Goal: Information Seeking & Learning: Check status

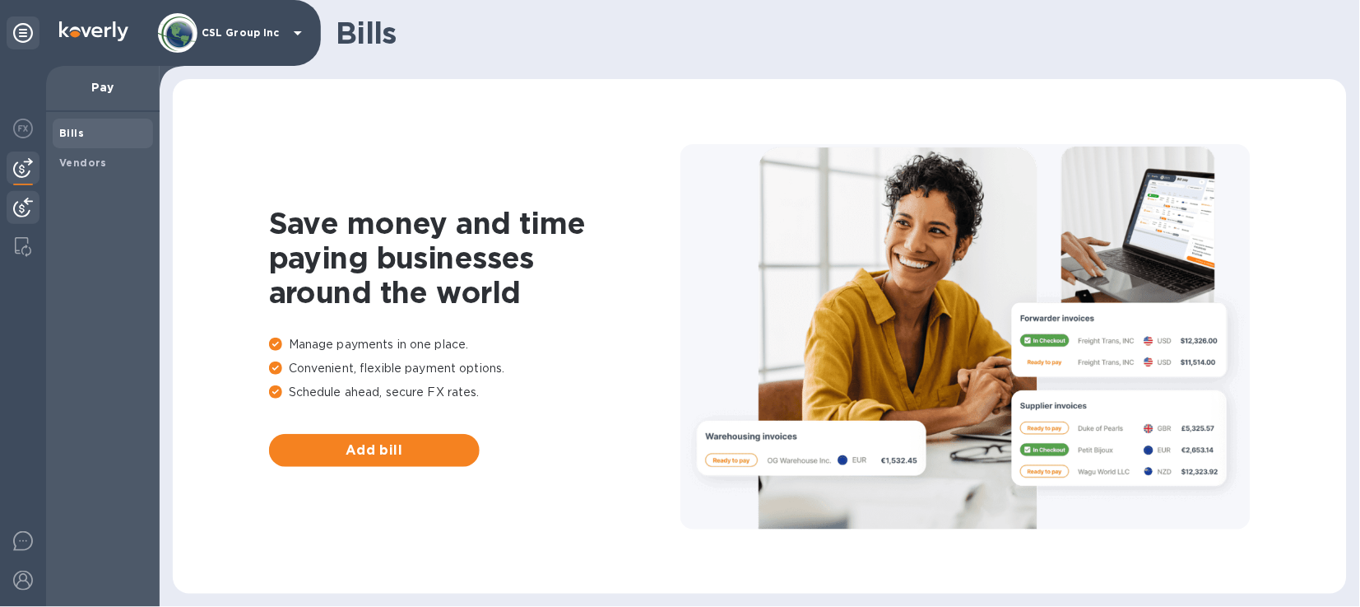
click at [21, 215] on img at bounding box center [23, 208] width 20 height 20
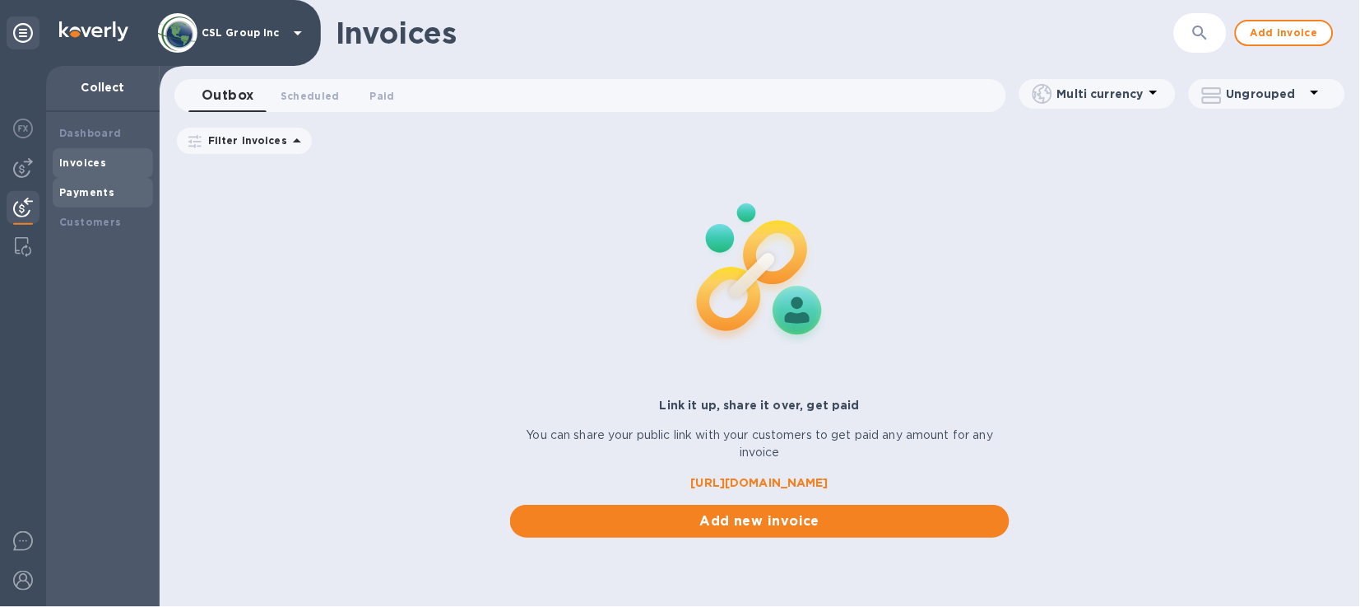
click at [94, 189] on b "Payments" at bounding box center [86, 192] width 55 height 12
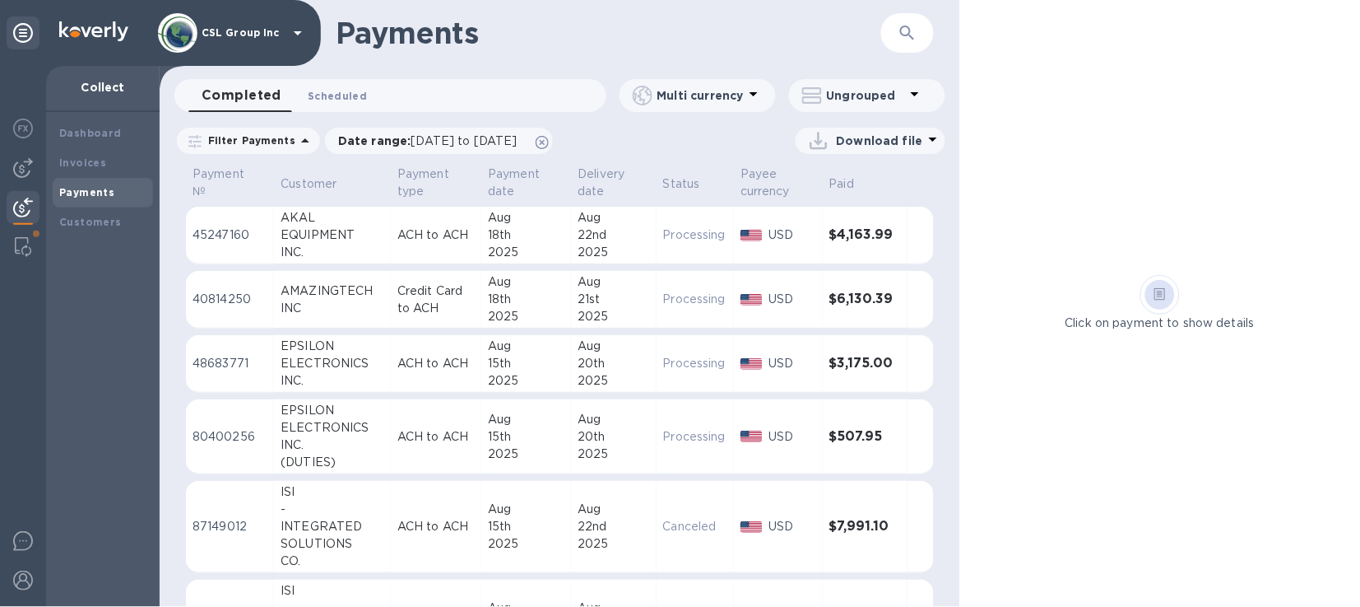
click at [331, 91] on span "Scheduled 0" at bounding box center [337, 95] width 59 height 17
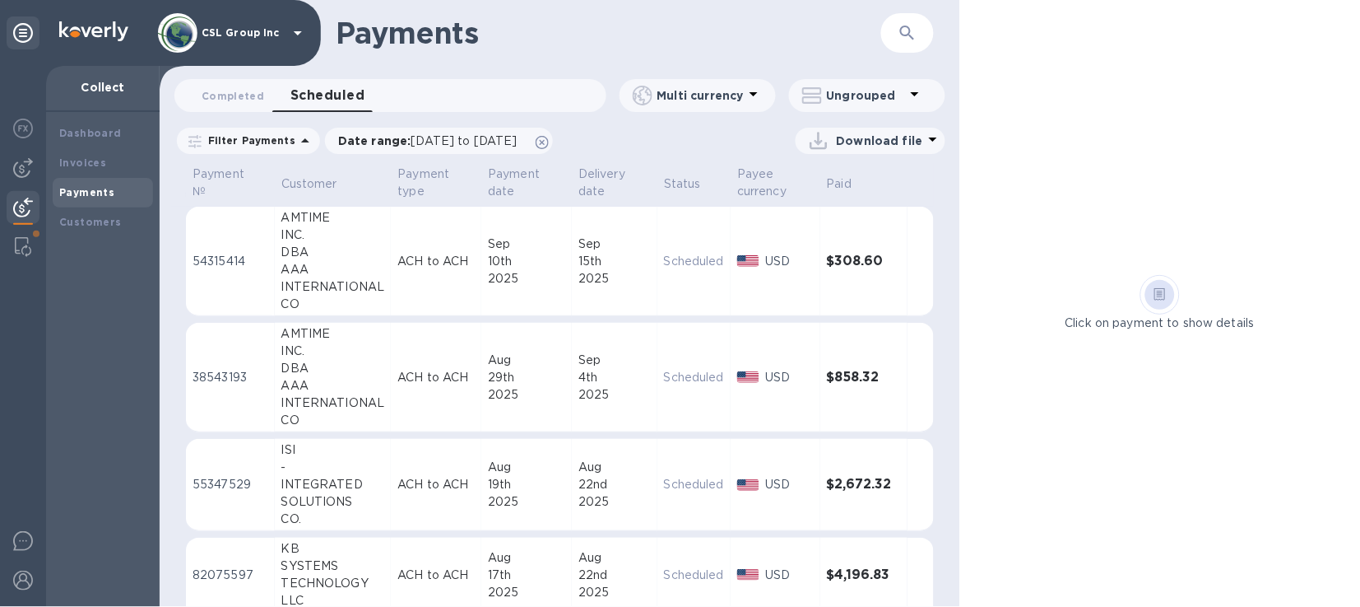
scroll to position [100, 0]
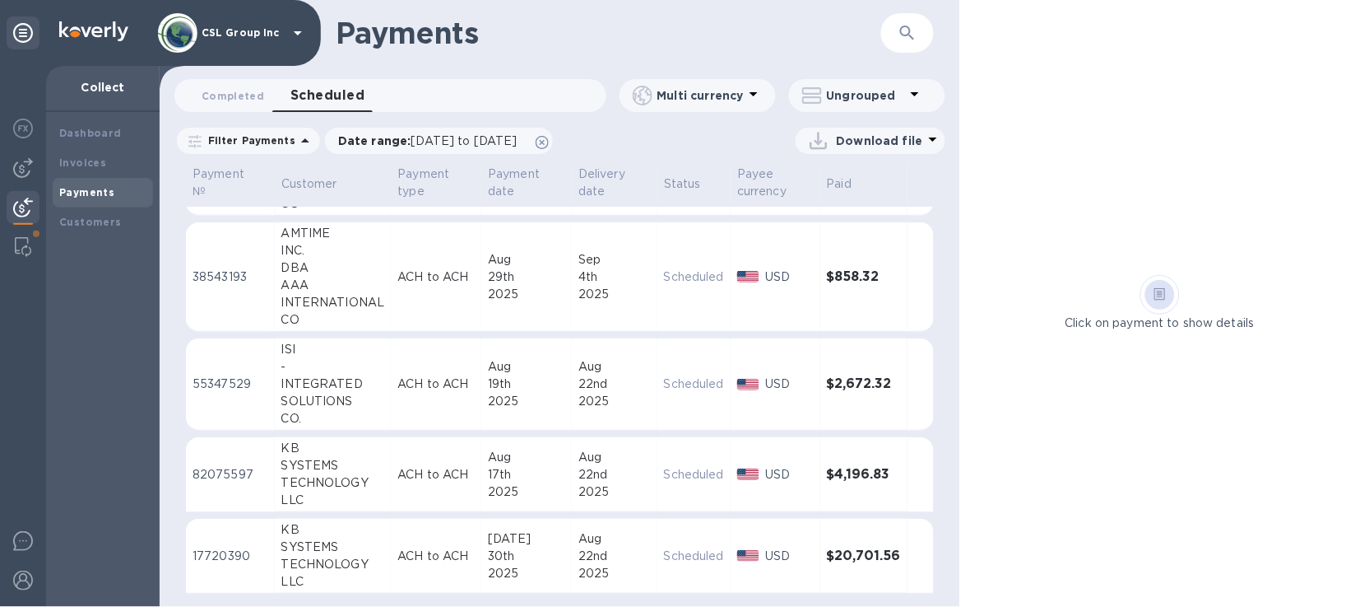
click at [419, 557] on p "ACH to ACH" at bounding box center [435, 555] width 77 height 17
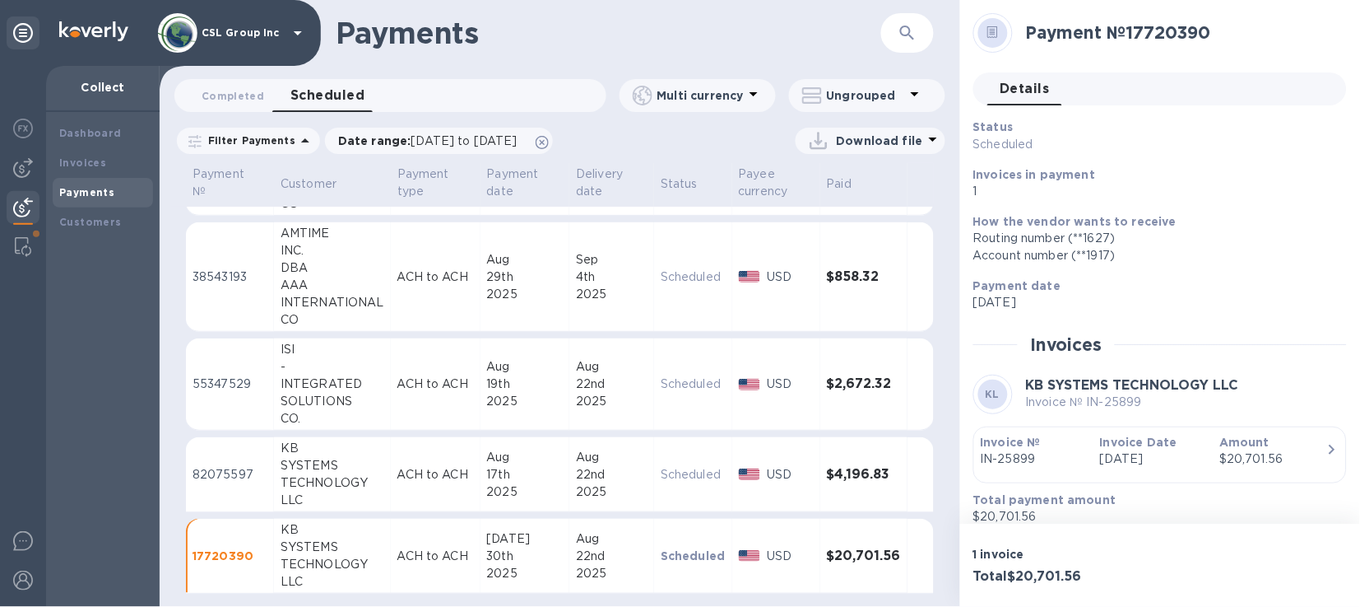
click at [398, 481] on td "ACH to ACH" at bounding box center [436, 474] width 90 height 75
click at [600, 548] on div "22nd" at bounding box center [612, 555] width 72 height 17
click at [250, 90] on span "Completed 0" at bounding box center [233, 95] width 63 height 17
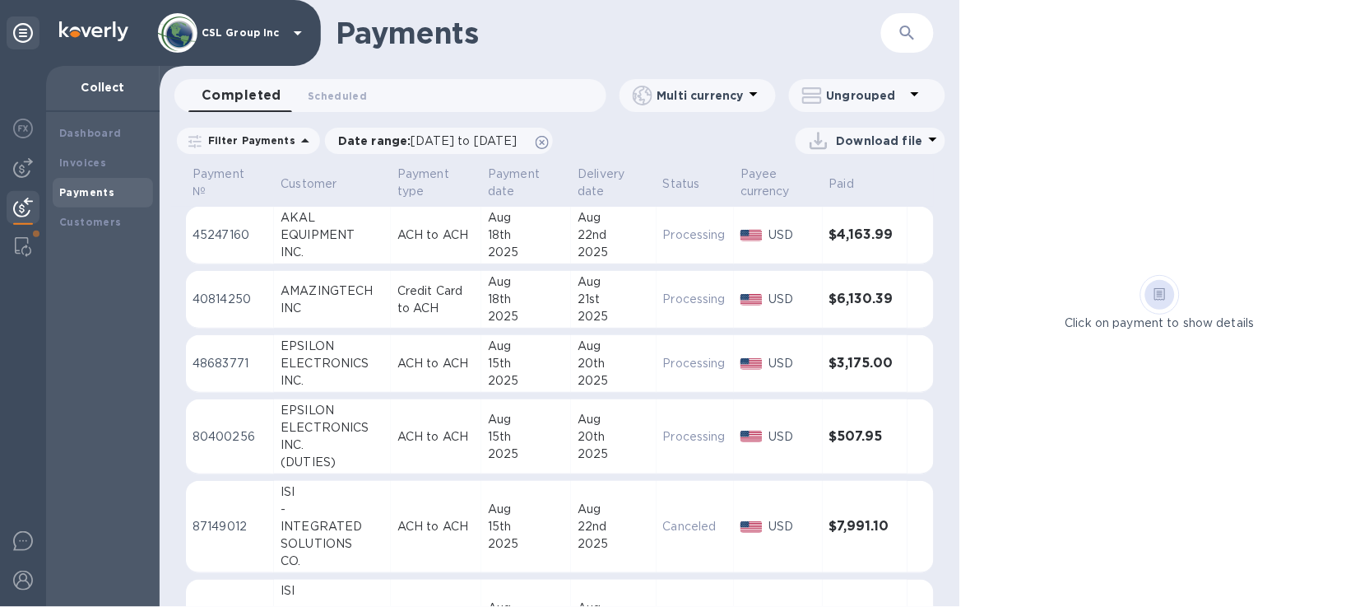
click at [351, 230] on div "EQUIPMENT" at bounding box center [333, 234] width 104 height 17
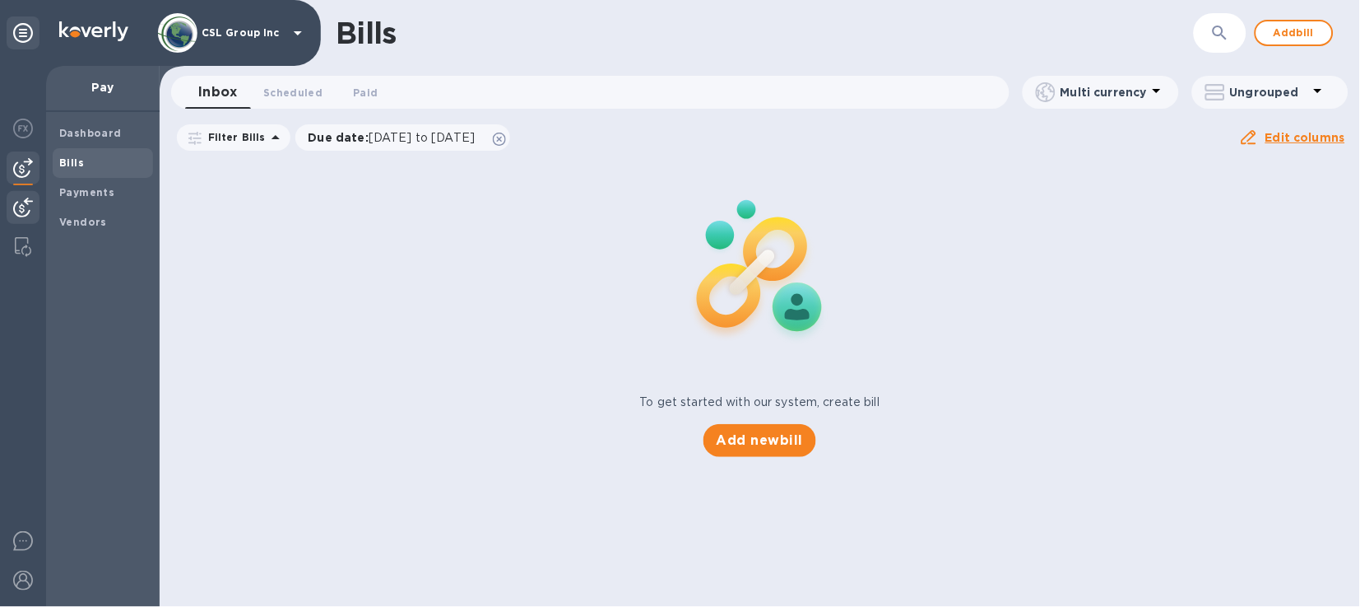
click at [21, 200] on img at bounding box center [23, 208] width 20 height 20
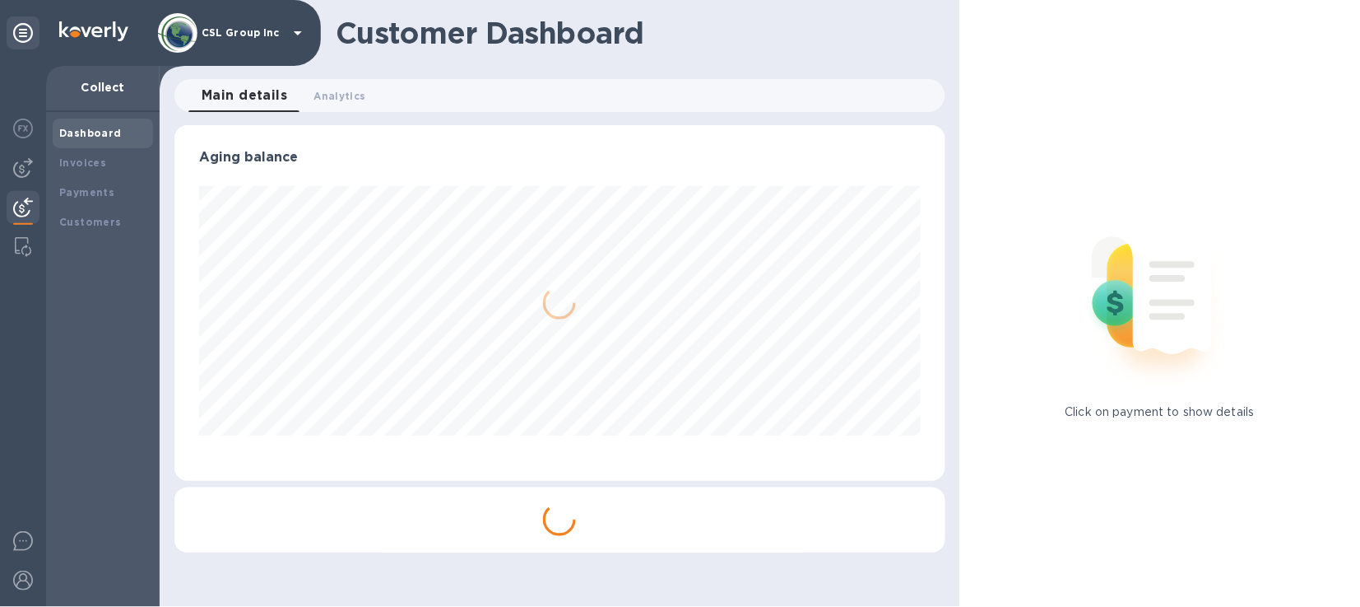
scroll to position [355, 772]
click at [80, 197] on b "Payments" at bounding box center [86, 192] width 55 height 12
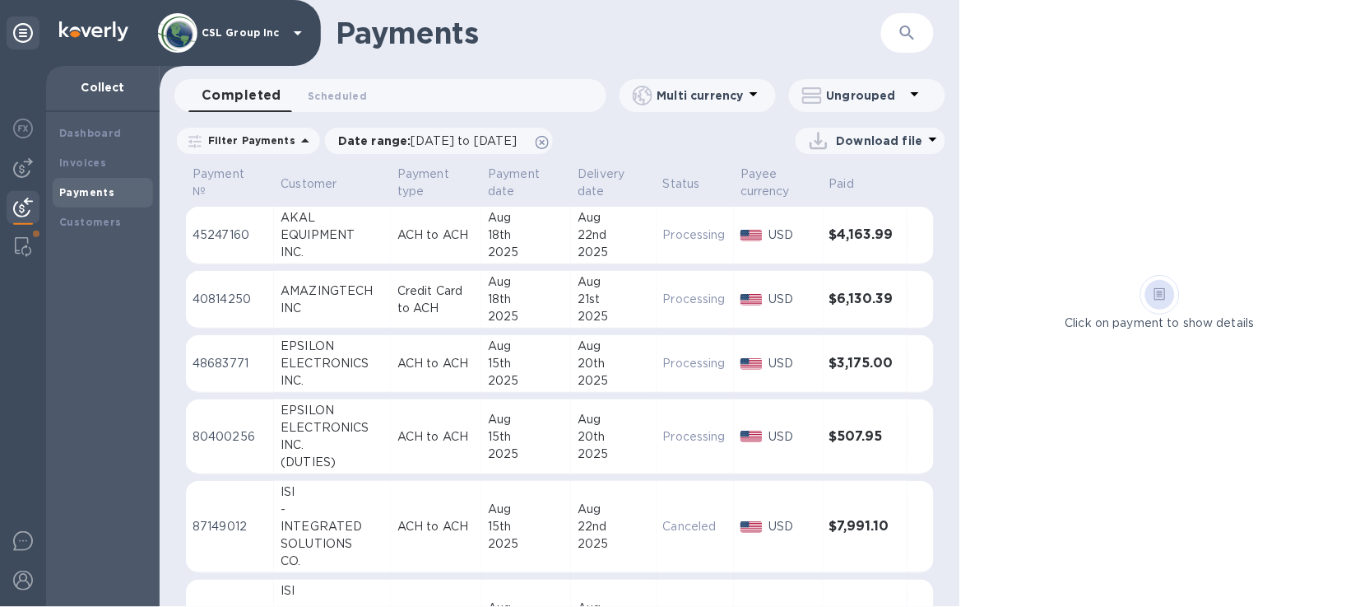
click at [381, 241] on td "AKAL EQUIPMENT INC." at bounding box center [332, 236] width 117 height 58
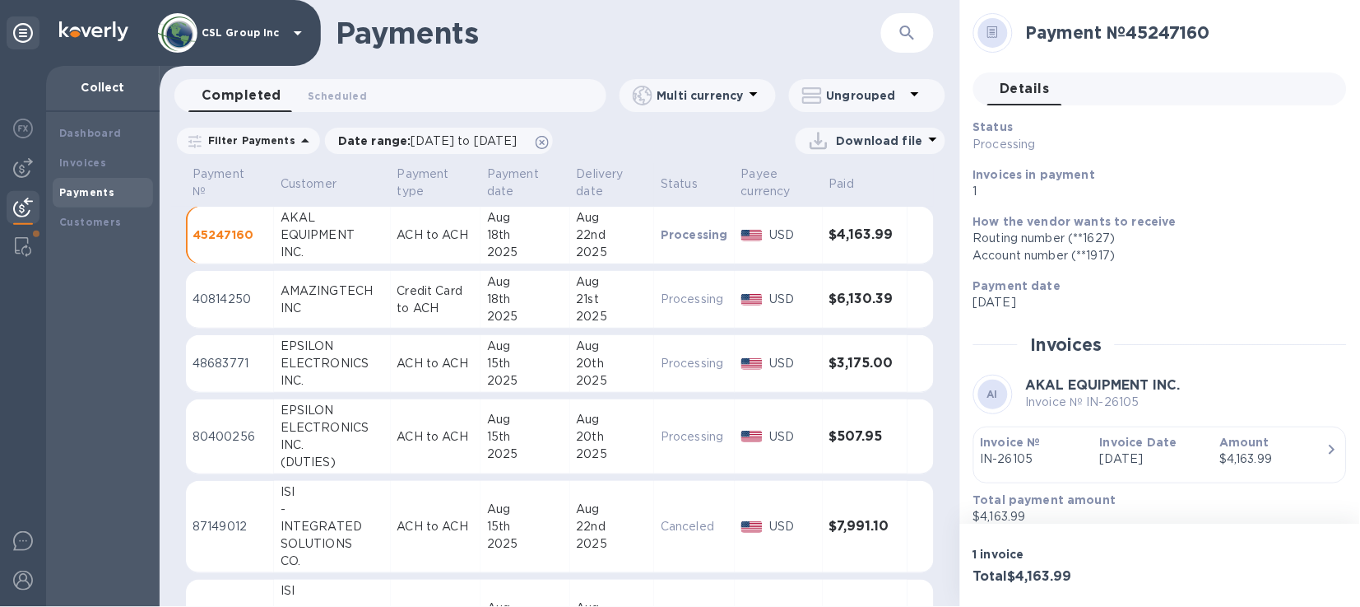
click at [453, 241] on p "ACH to ACH" at bounding box center [435, 234] width 77 height 17
click at [895, 21] on button "button" at bounding box center [908, 33] width 40 height 40
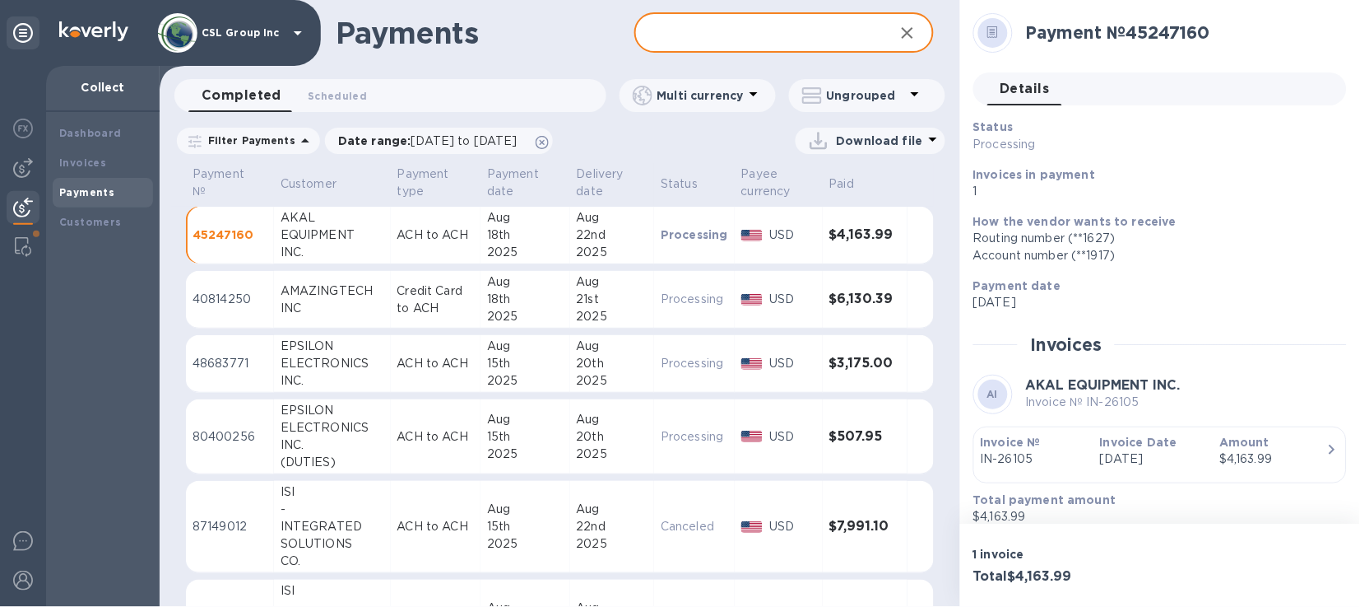
click at [802, 30] on input "text" at bounding box center [758, 33] width 246 height 40
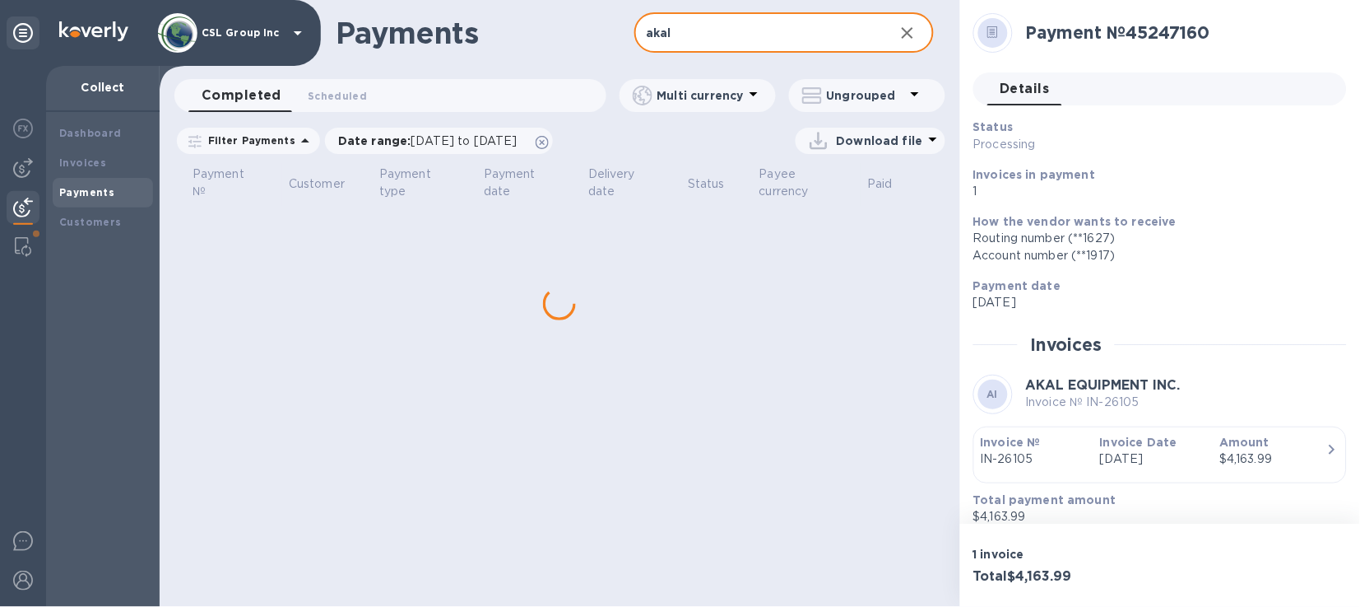
type input "akal"
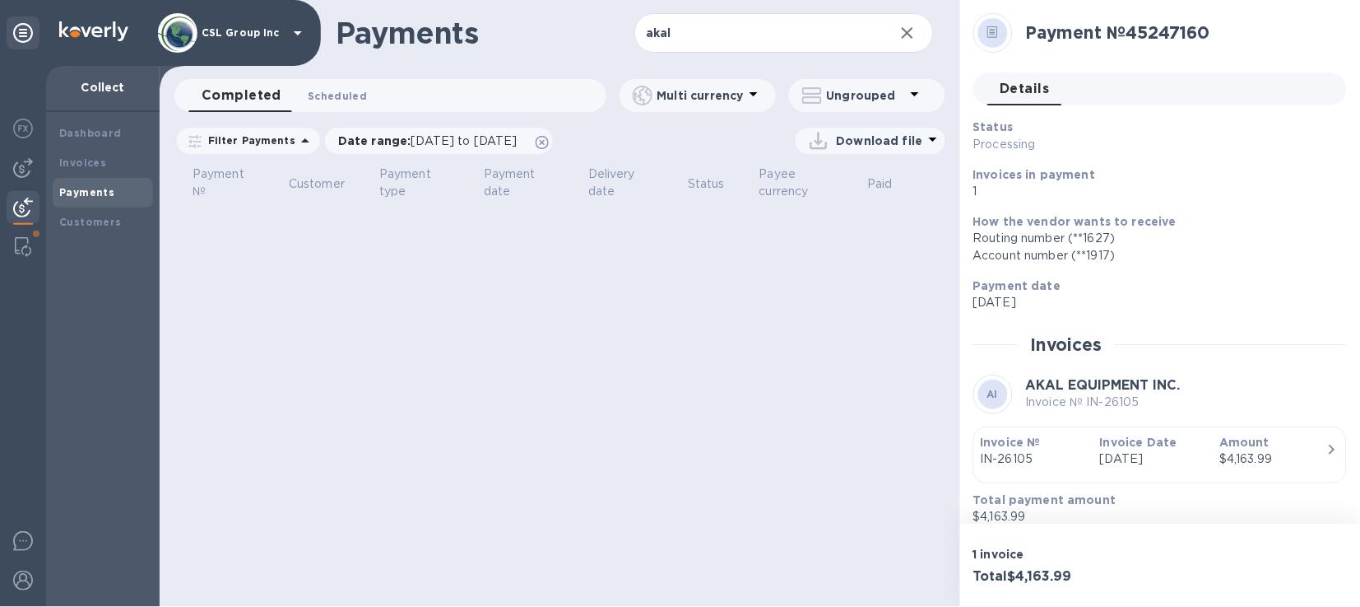
click at [350, 104] on button "Scheduled 0" at bounding box center [338, 95] width 86 height 33
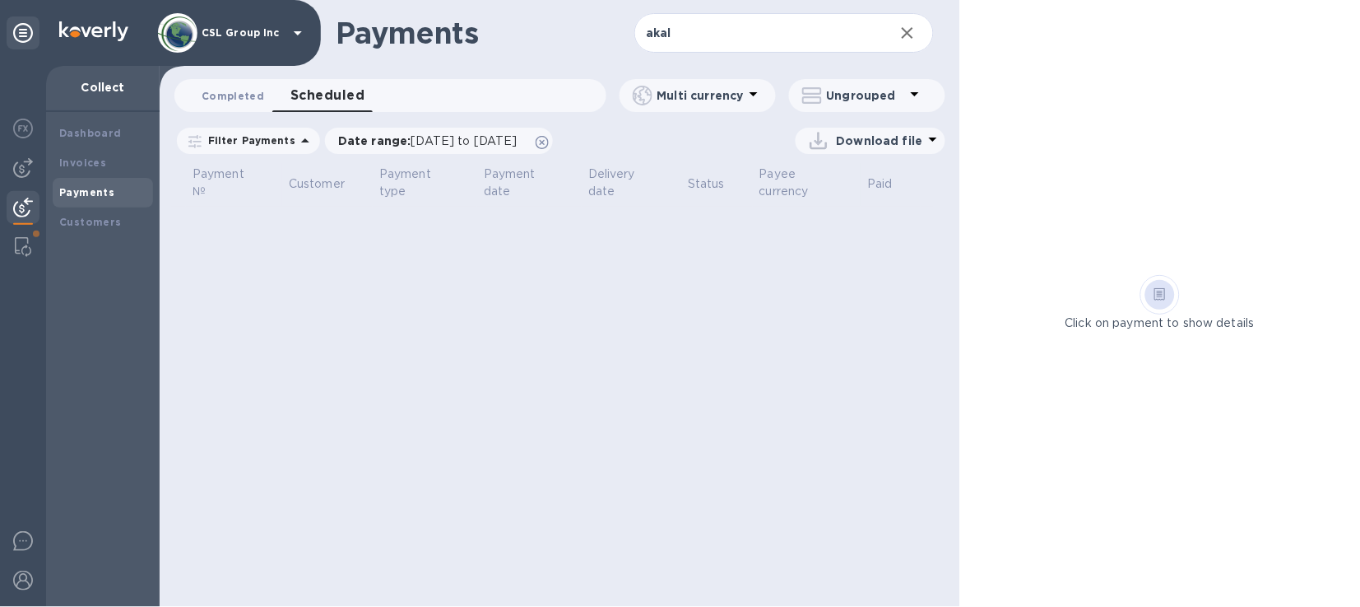
click at [223, 93] on span "Completed 0" at bounding box center [233, 95] width 63 height 17
click at [518, 142] on span "[DATE] to [DATE]" at bounding box center [464, 140] width 106 height 13
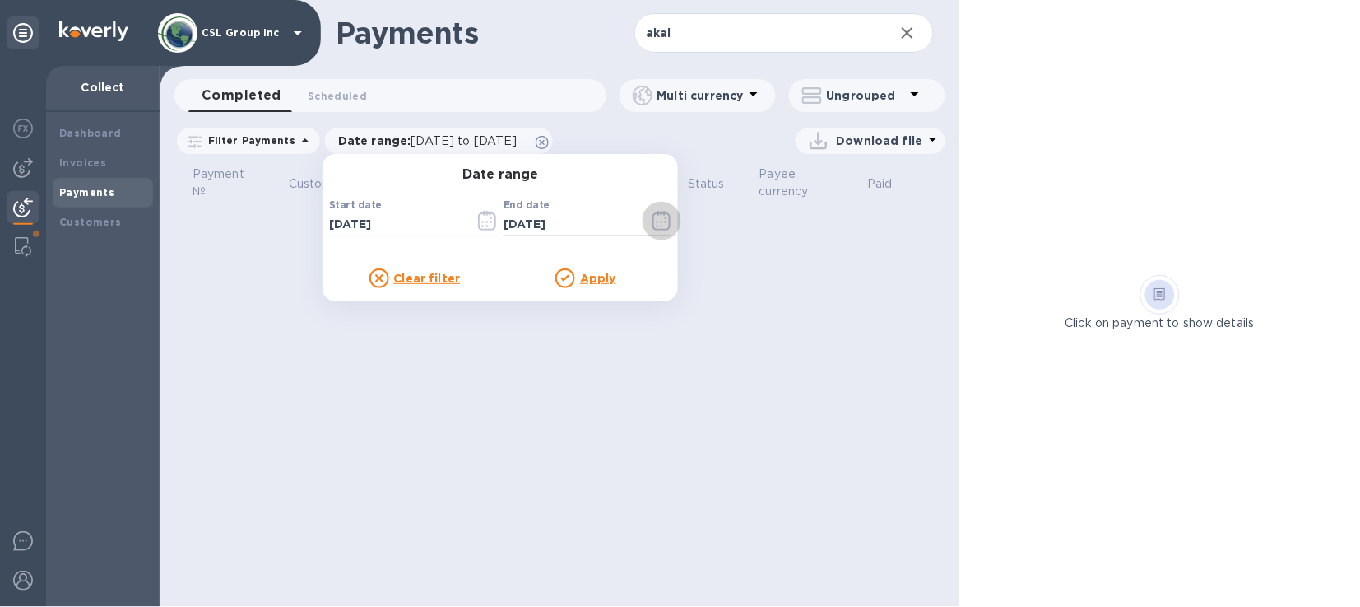
click at [653, 214] on icon "button" at bounding box center [662, 221] width 19 height 20
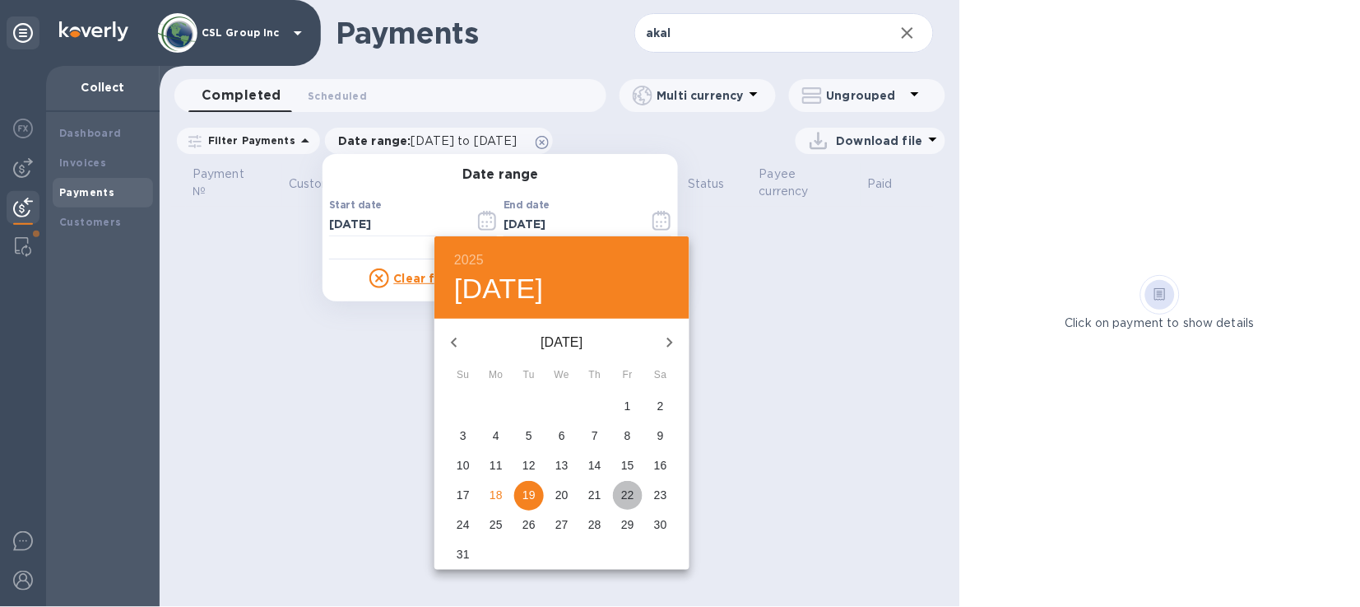
click at [631, 493] on p "22" at bounding box center [627, 494] width 13 height 16
type input "[DATE]"
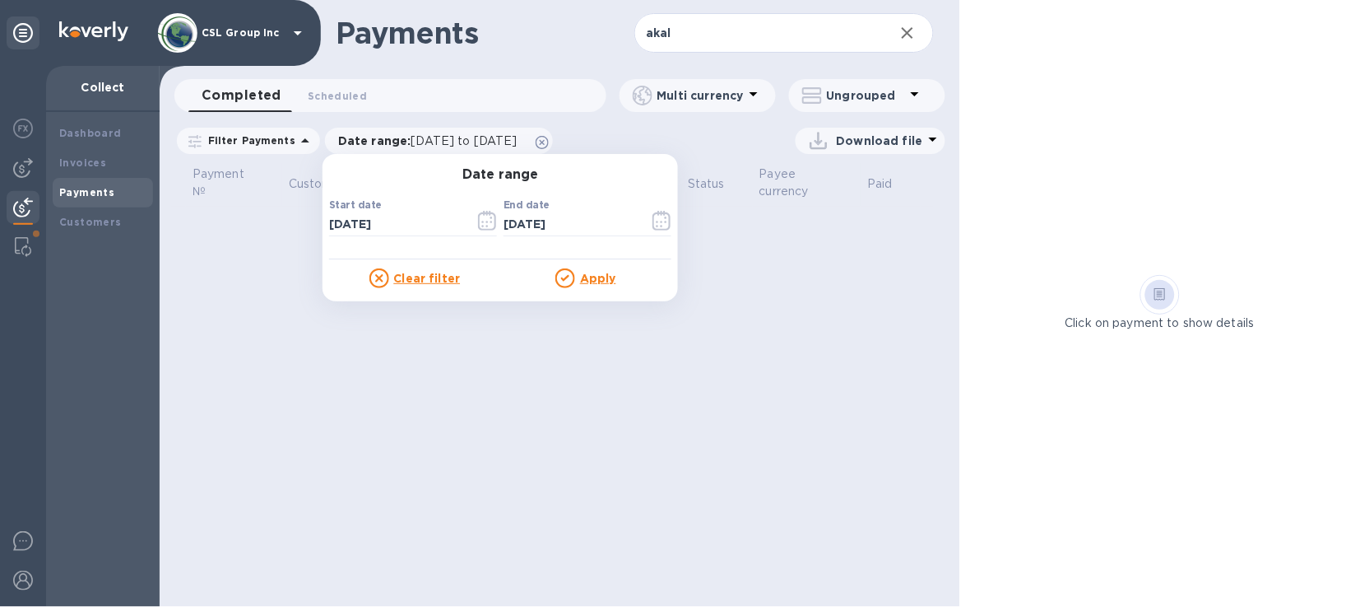
click at [581, 272] on u "Apply" at bounding box center [598, 278] width 36 height 13
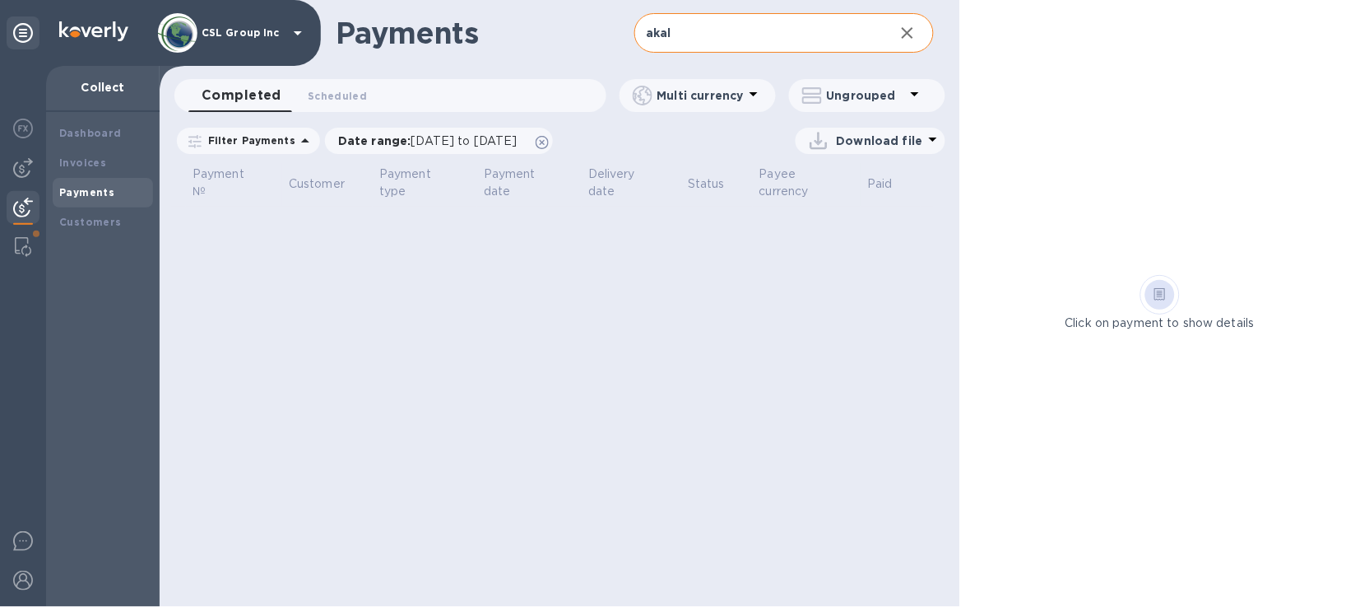
click at [907, 40] on icon "button" at bounding box center [908, 33] width 20 height 20
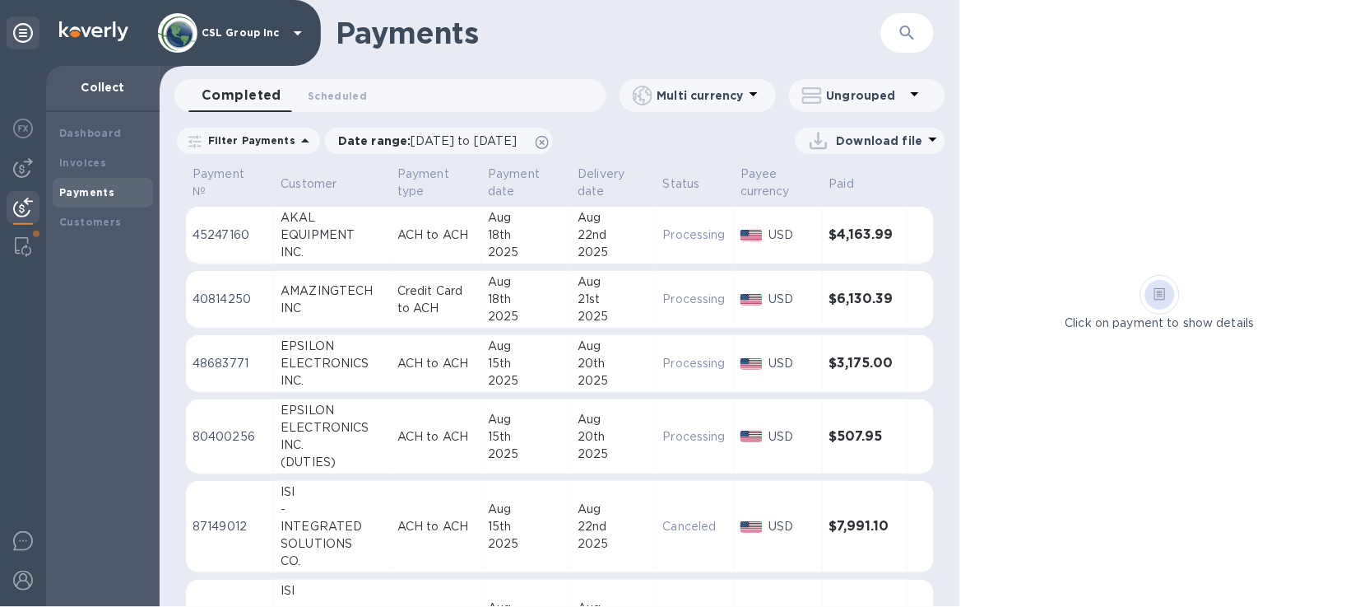
click at [312, 241] on div "EQUIPMENT" at bounding box center [333, 234] width 104 height 17
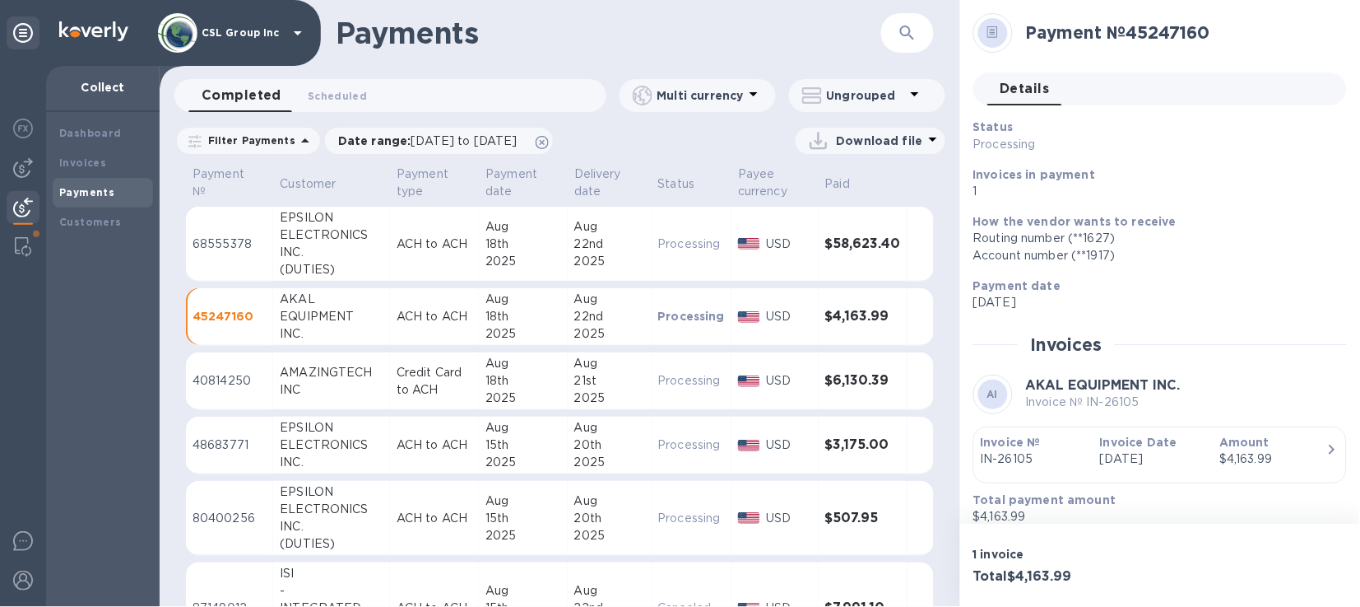
click at [405, 314] on p "ACH to ACH" at bounding box center [435, 316] width 76 height 17
click at [328, 322] on div "EQUIPMENT" at bounding box center [332, 316] width 104 height 17
click at [228, 311] on p "45247160" at bounding box center [230, 316] width 74 height 16
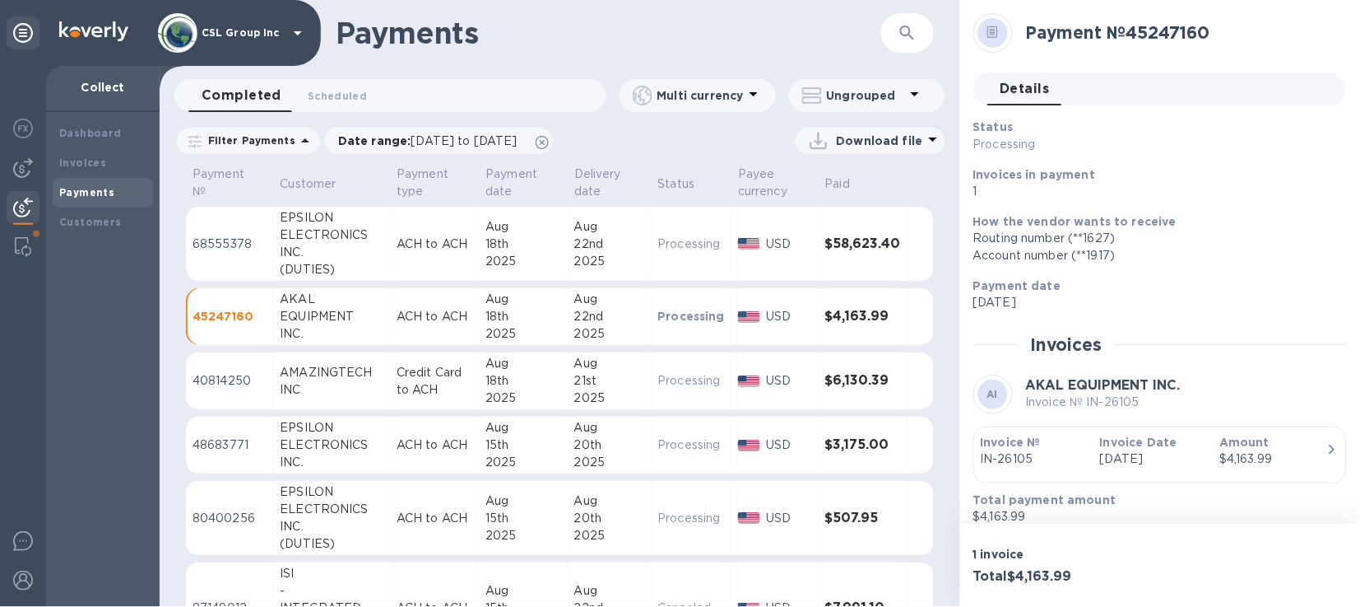
click at [834, 318] on h3 "$4,163.99" at bounding box center [863, 317] width 76 height 16
click at [1150, 322] on div "Status Processing Invoices in payment 1 How the vendor wants to receive Routing…" at bounding box center [1161, 345] width 374 height 453
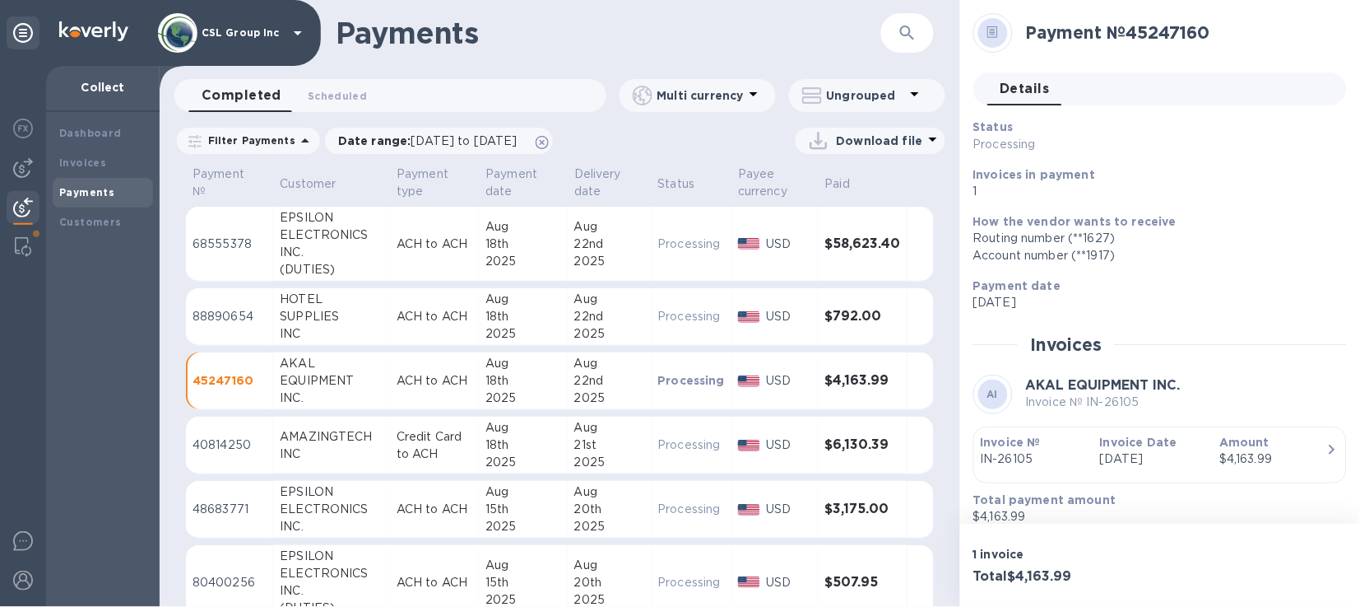
click at [1255, 55] on div "Payment № 45247160" at bounding box center [1154, 33] width 374 height 53
click at [91, 195] on b "Payments" at bounding box center [86, 192] width 55 height 12
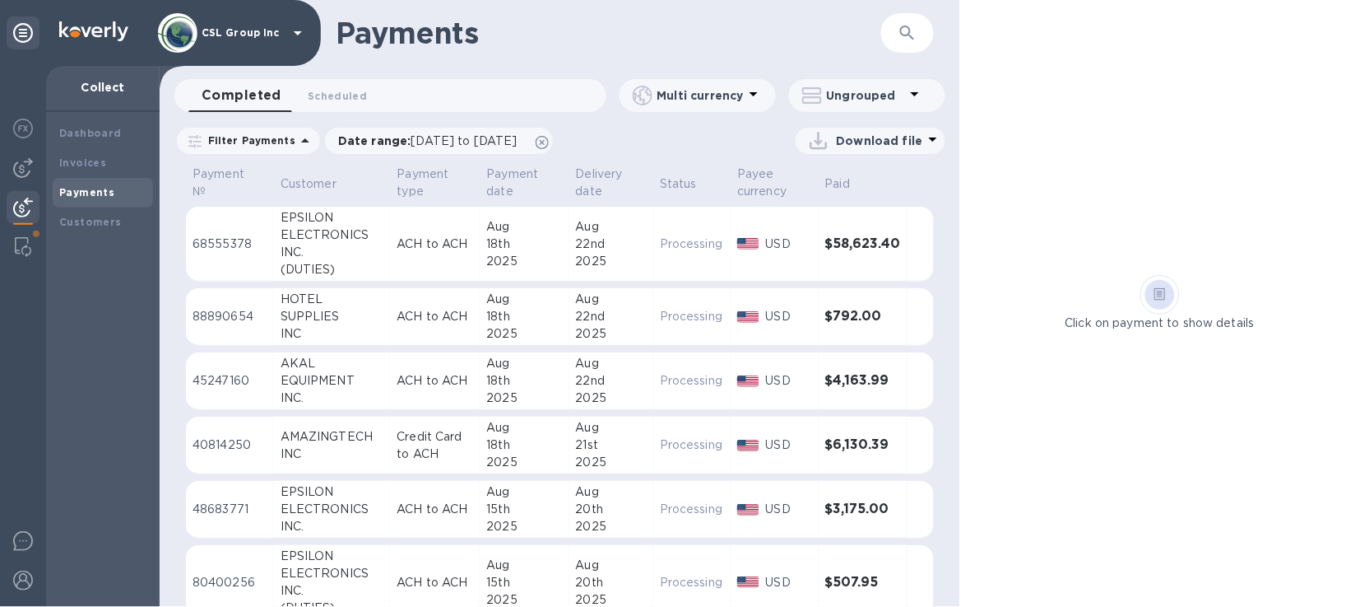
click at [332, 299] on div "HOTEL" at bounding box center [333, 299] width 104 height 17
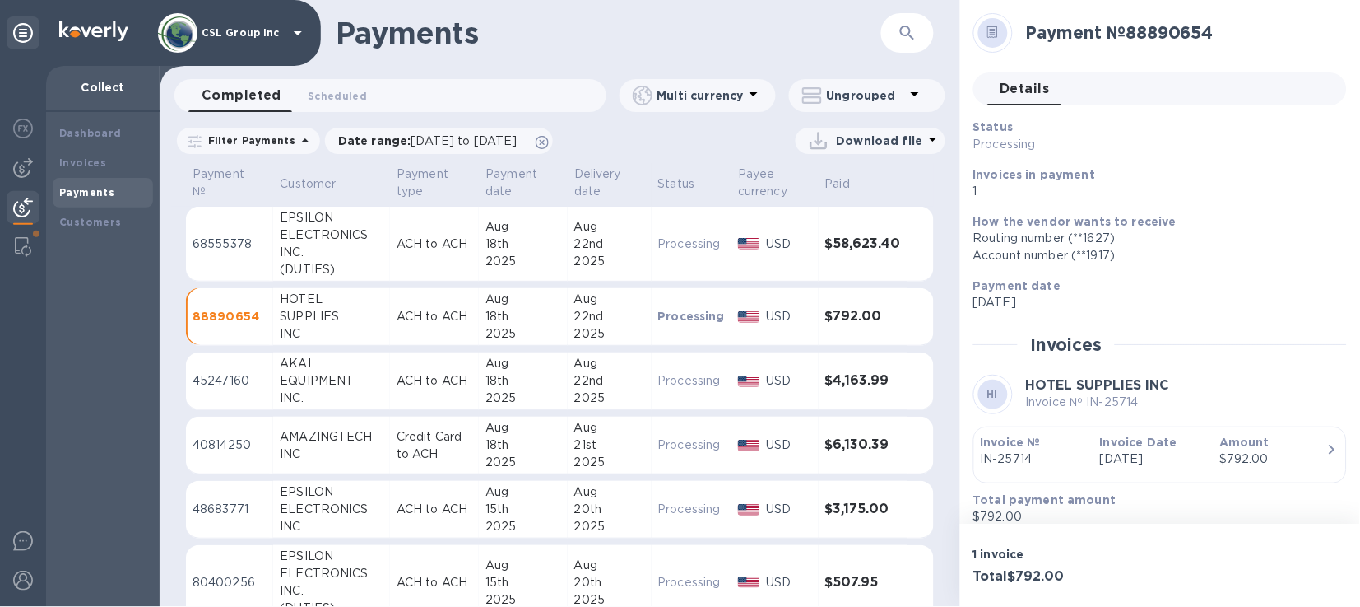
click at [731, 146] on div "Download file" at bounding box center [753, 141] width 383 height 26
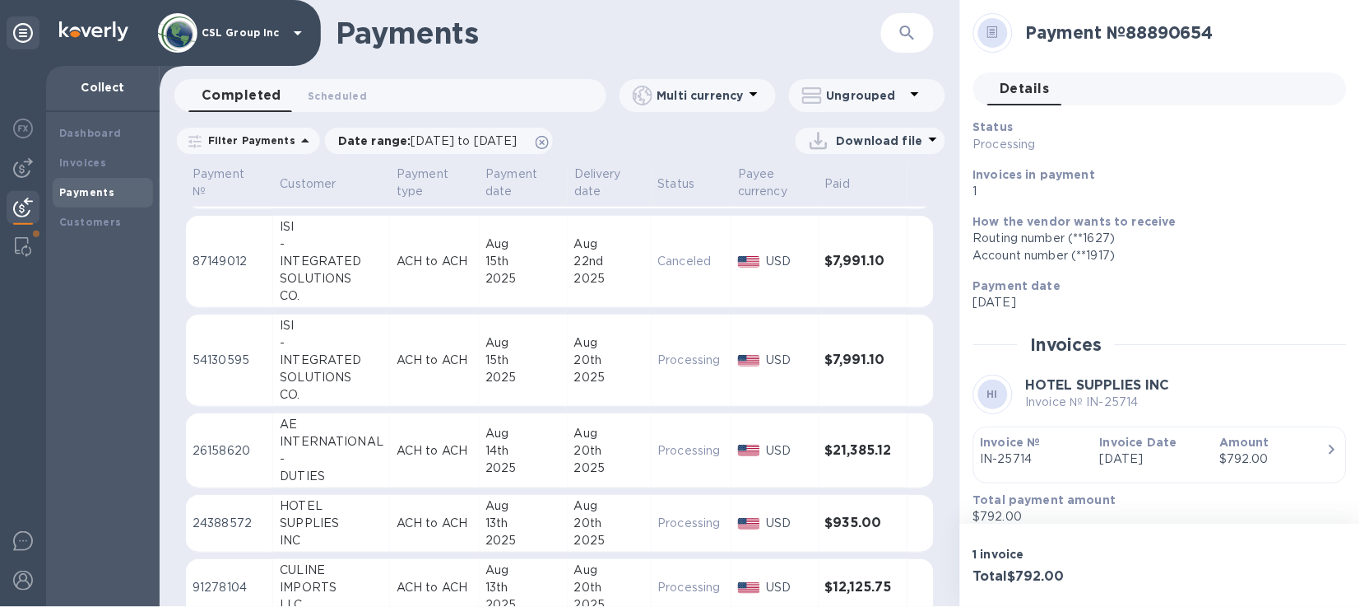
scroll to position [616, 0]
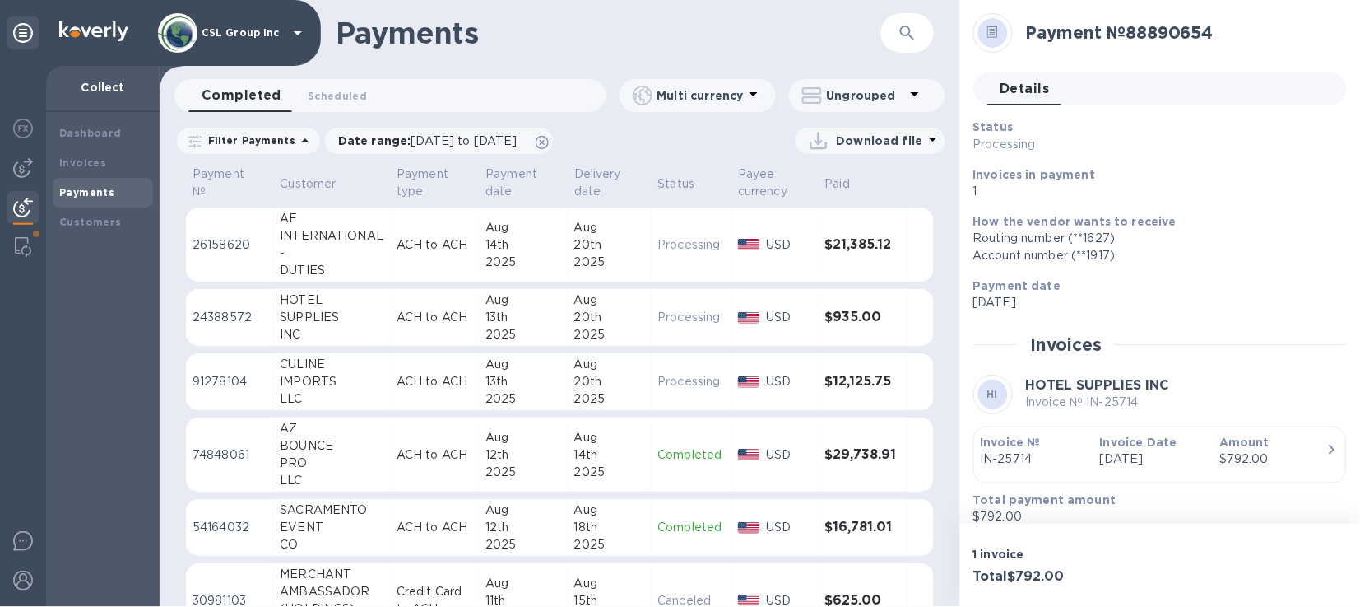
click at [427, 312] on p "ACH to ACH" at bounding box center [435, 317] width 76 height 17
click at [914, 43] on button "button" at bounding box center [908, 33] width 40 height 40
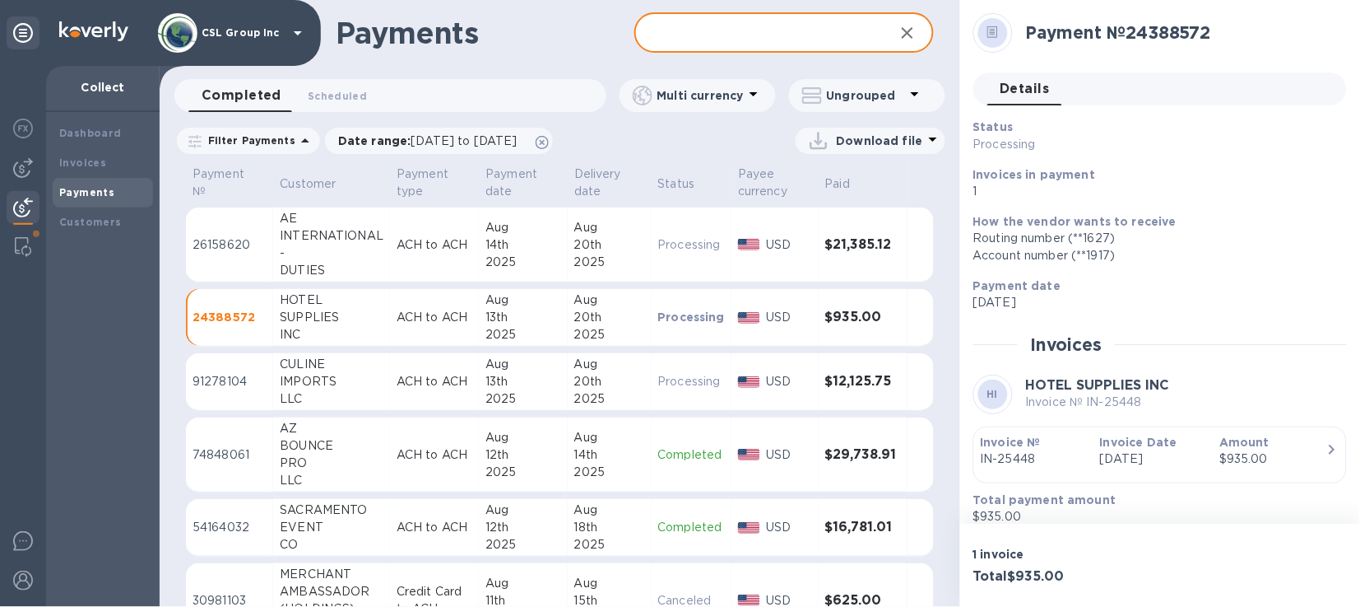
click at [811, 35] on input "text" at bounding box center [758, 33] width 246 height 40
type input "y"
type input "h"
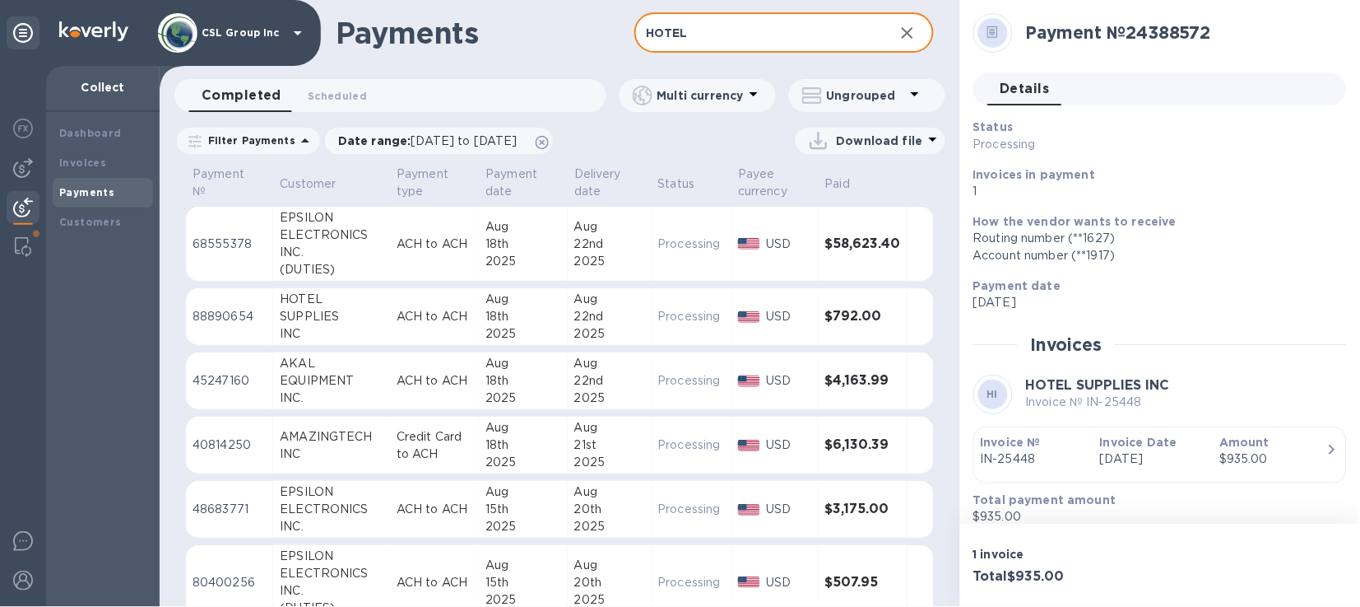
type input "HOTEL"
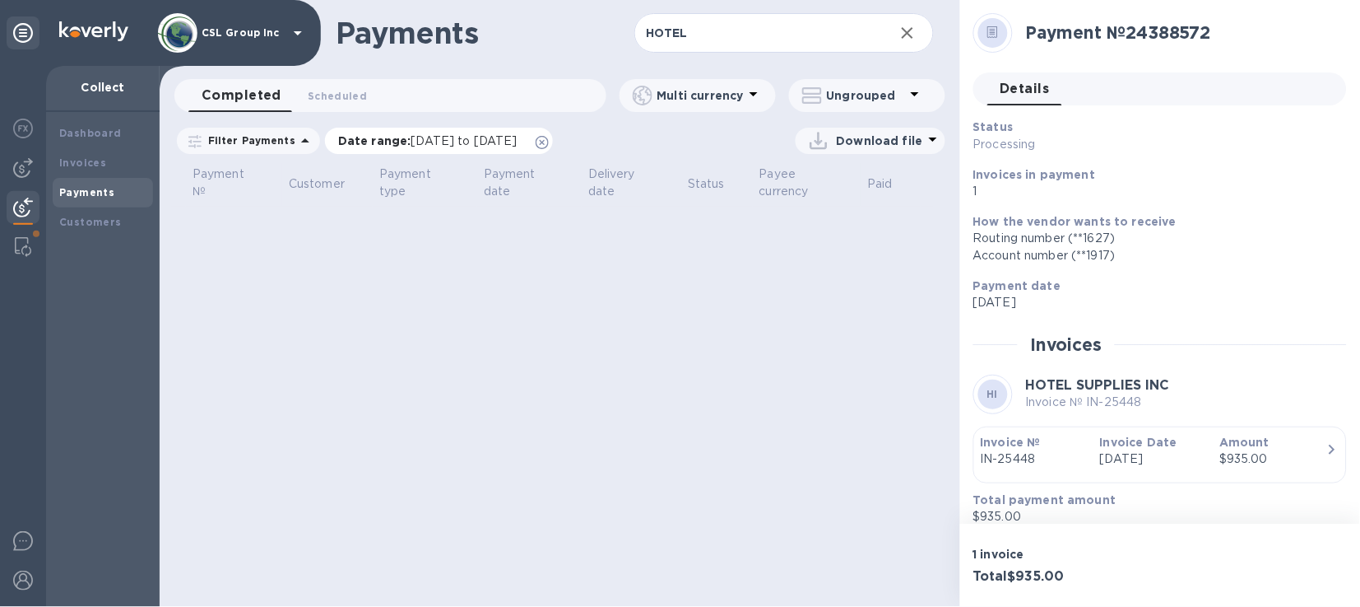
click at [502, 141] on span "[DATE] to [DATE]" at bounding box center [464, 140] width 106 height 13
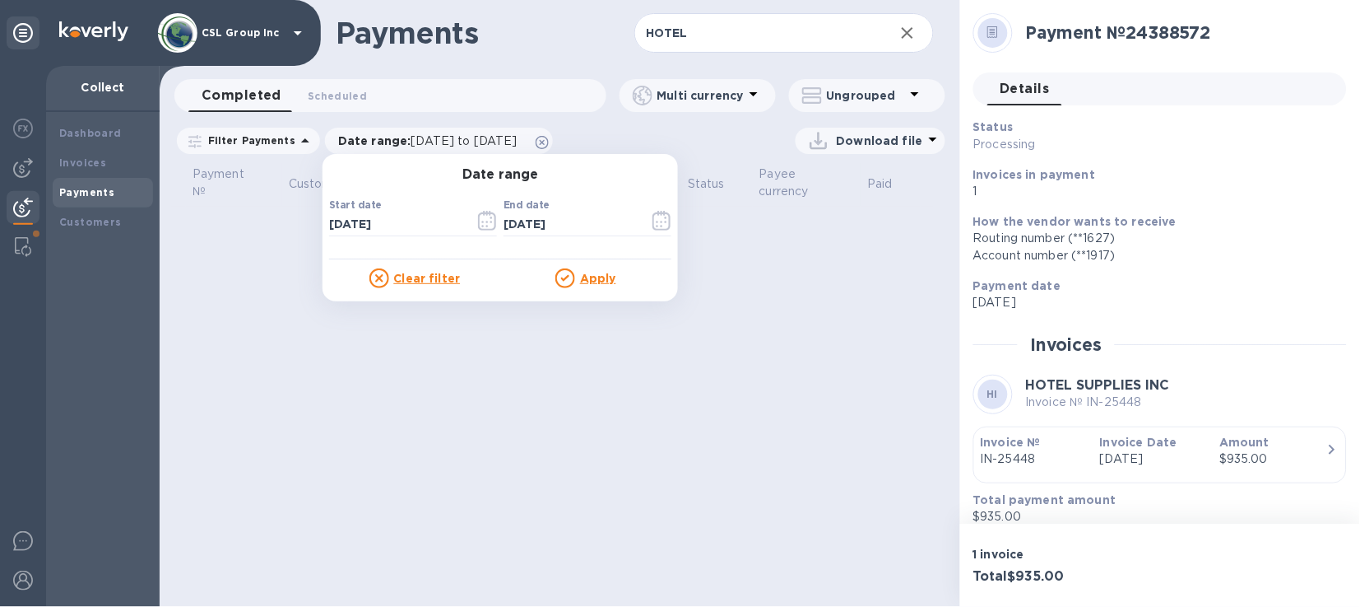
click at [560, 277] on icon at bounding box center [565, 278] width 20 height 20
click at [583, 278] on u "Apply" at bounding box center [598, 278] width 36 height 13
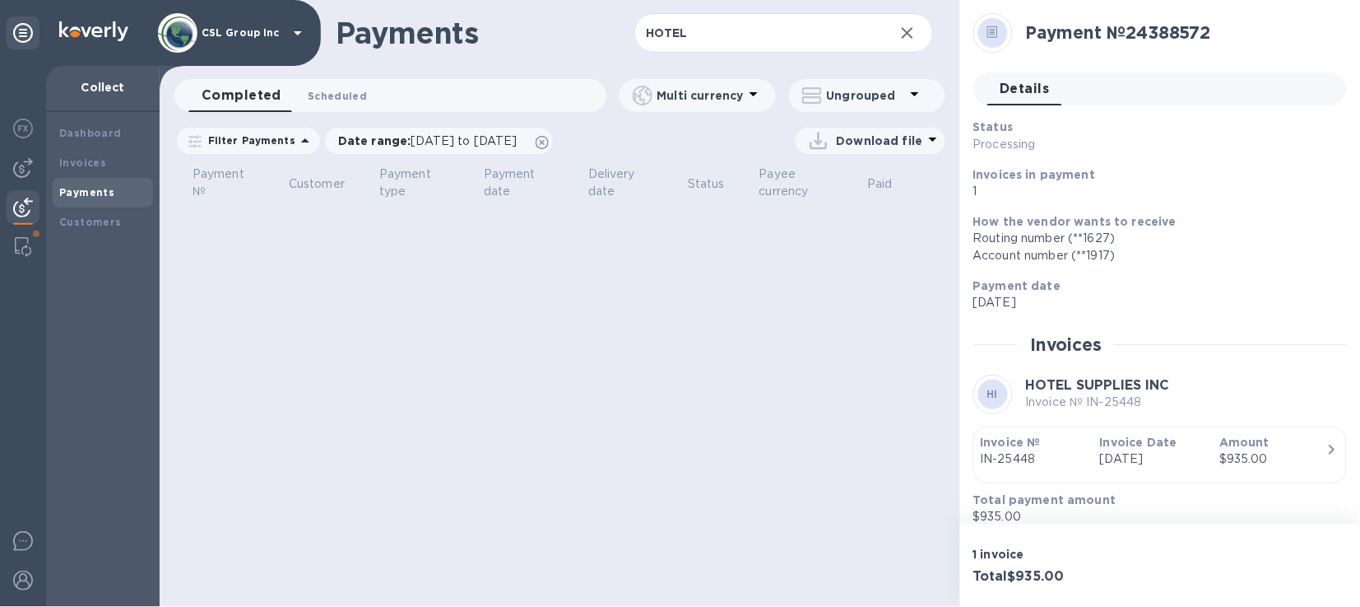
click at [341, 98] on span "Scheduled 0" at bounding box center [337, 95] width 59 height 17
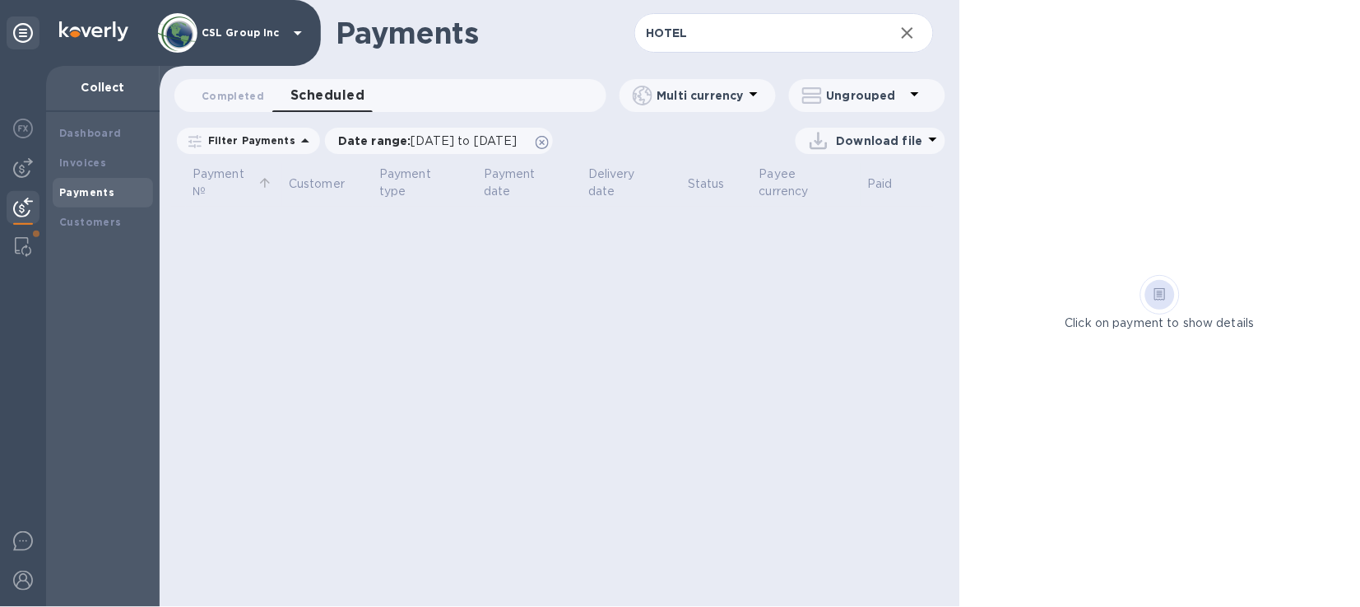
click at [226, 174] on p "Payment №" at bounding box center [224, 182] width 62 height 35
click at [501, 193] on p "Payment date" at bounding box center [519, 182] width 70 height 35
click at [584, 182] on th "Delivery date" at bounding box center [632, 185] width 100 height 44
click at [605, 184] on p "Delivery date" at bounding box center [620, 182] width 65 height 35
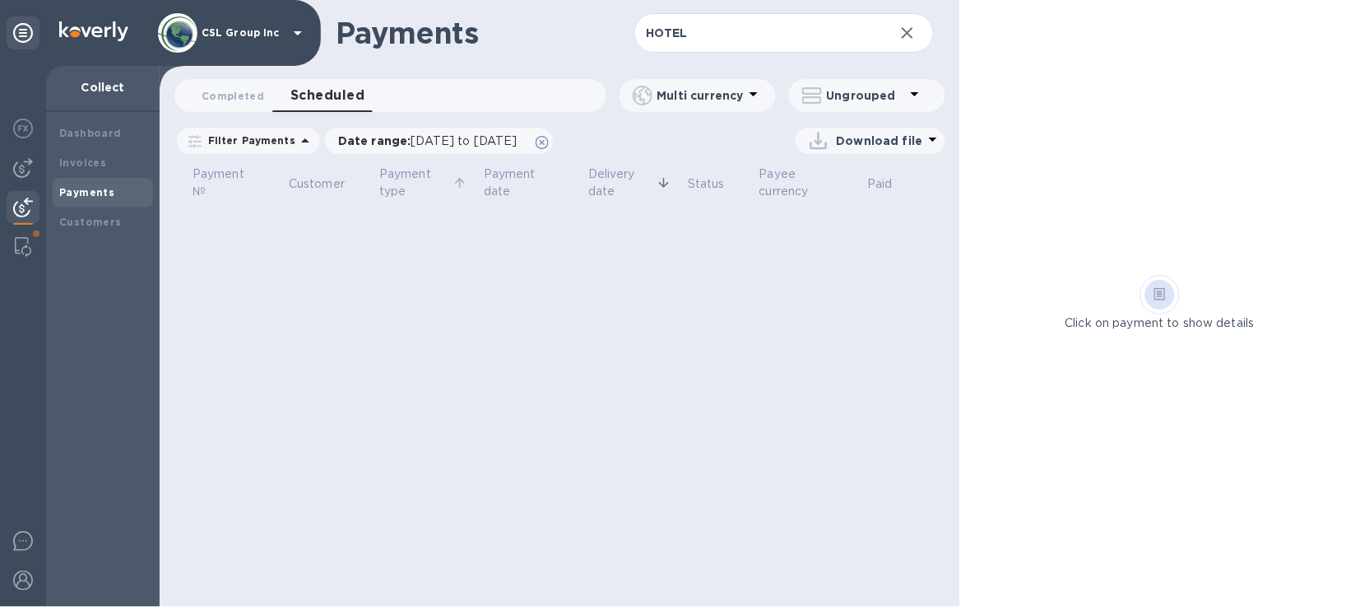
click at [413, 192] on p "Payment type" at bounding box center [414, 182] width 70 height 35
click at [337, 189] on p "Customer" at bounding box center [317, 183] width 56 height 17
click at [223, 97] on span "Completed 0" at bounding box center [233, 95] width 63 height 17
click at [330, 185] on p "Customer" at bounding box center [317, 183] width 56 height 17
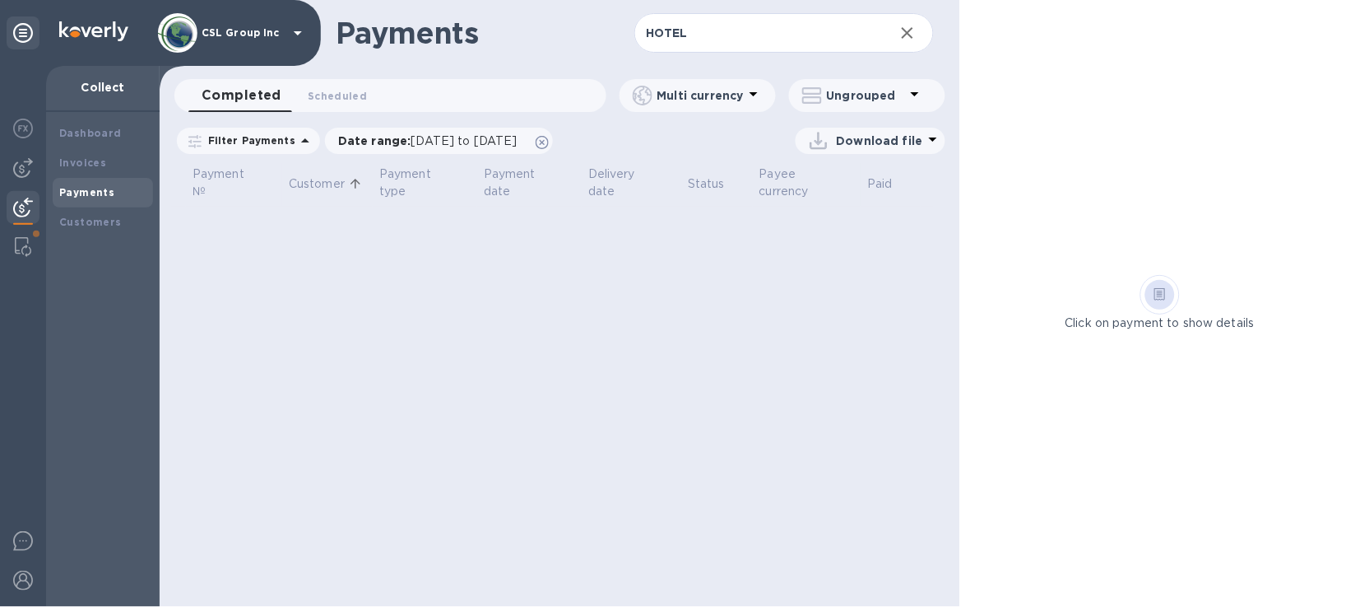
click at [330, 185] on p "Customer" at bounding box center [317, 183] width 56 height 17
click at [906, 29] on icon "button" at bounding box center [908, 33] width 20 height 20
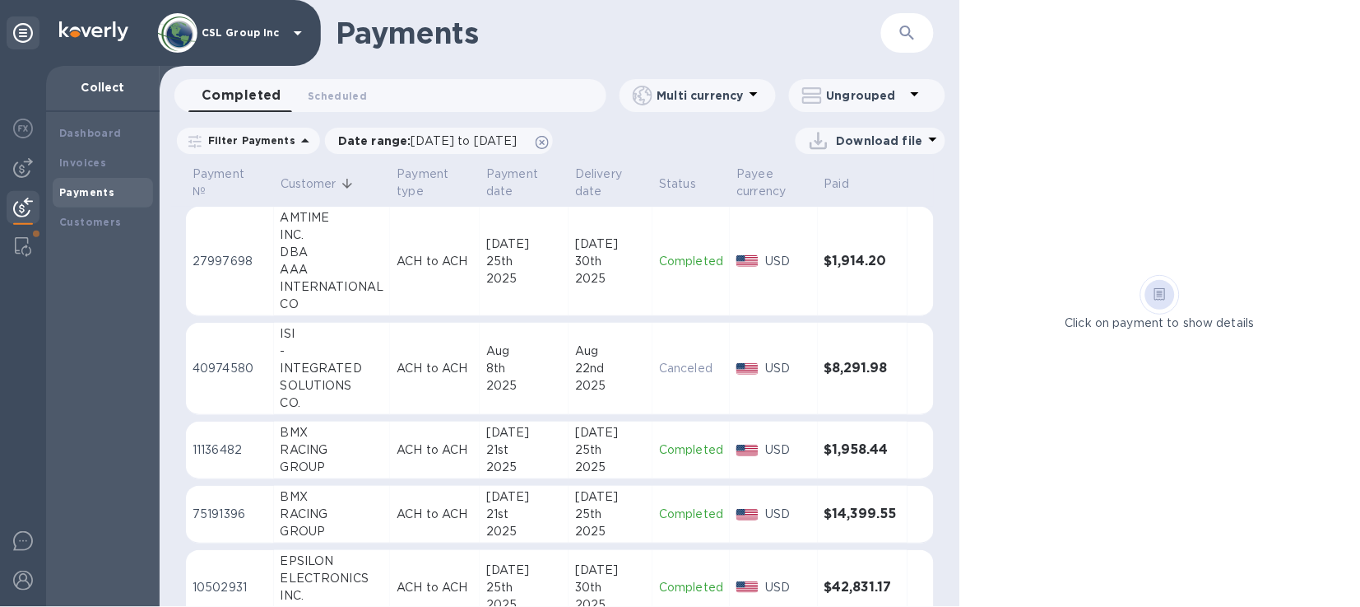
click at [229, 98] on span "Completed 0" at bounding box center [242, 95] width 80 height 23
click at [100, 189] on b "Payments" at bounding box center [86, 192] width 55 height 12
click at [95, 155] on div "Invoices" at bounding box center [102, 163] width 87 height 16
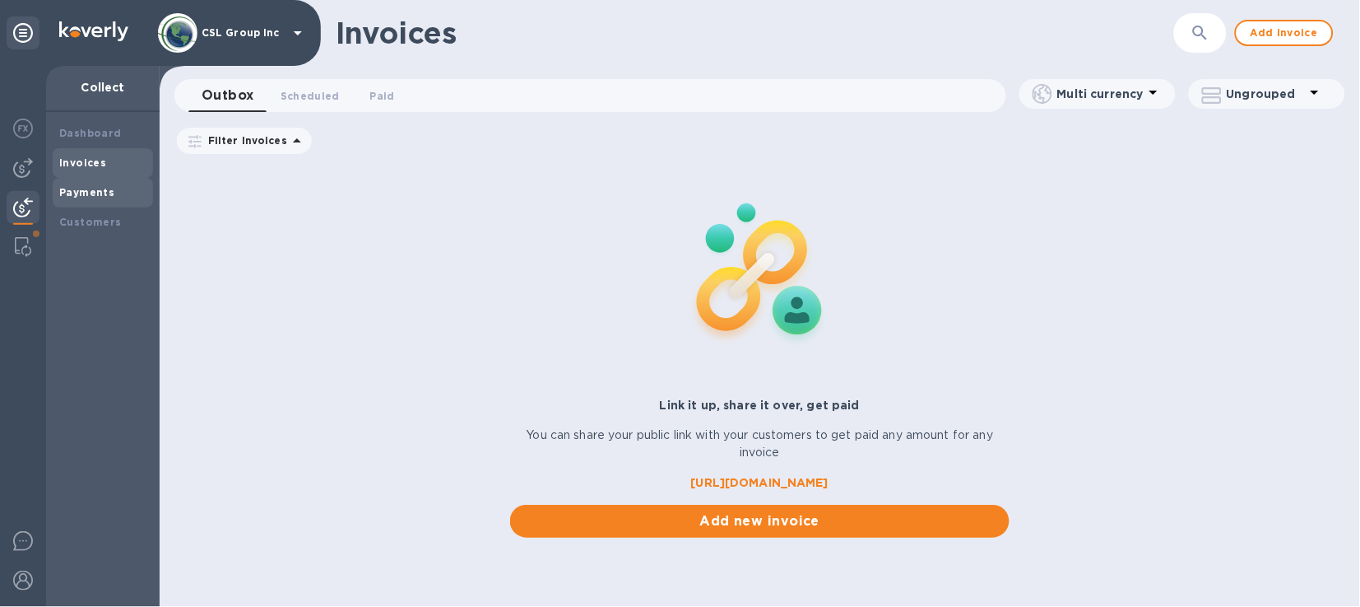
click at [96, 186] on b "Payments" at bounding box center [86, 192] width 55 height 12
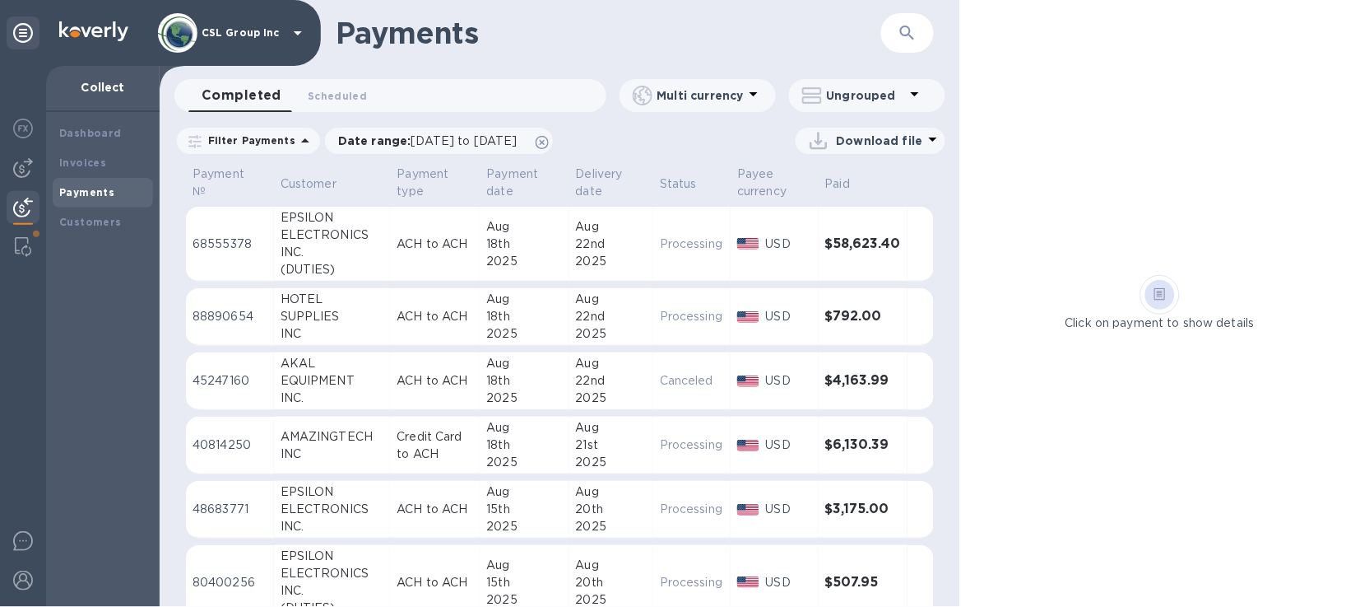
click at [109, 196] on b "Payments" at bounding box center [86, 192] width 55 height 12
click at [82, 160] on b "Invoices" at bounding box center [82, 162] width 47 height 12
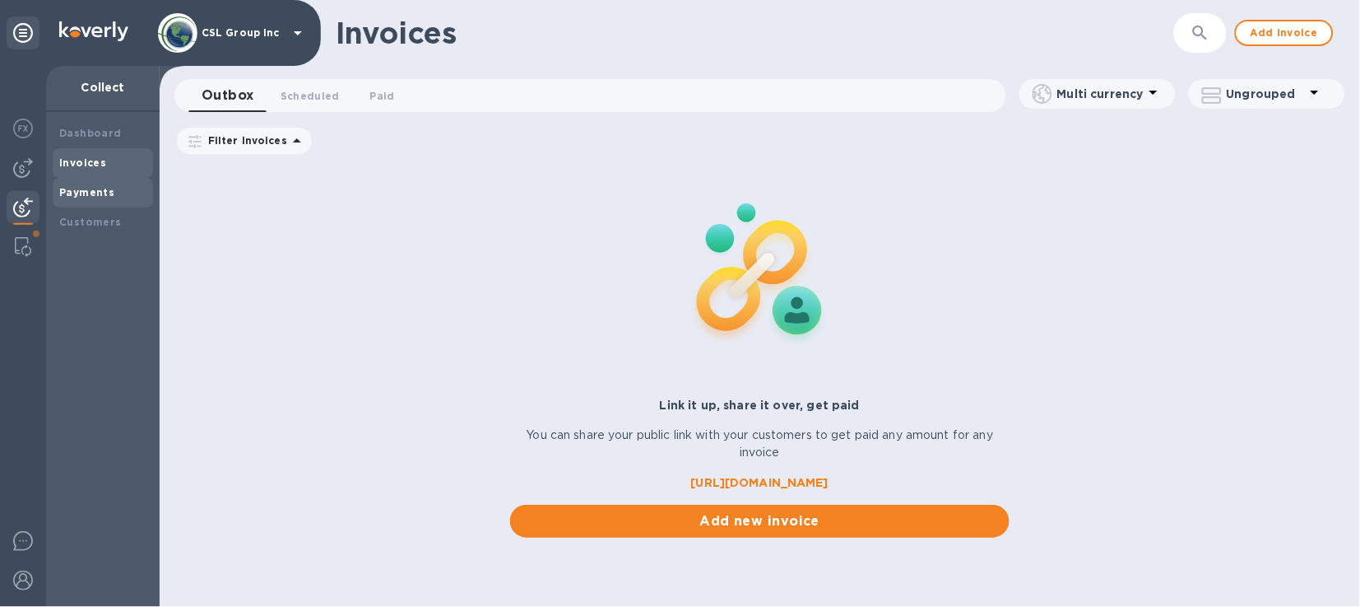
click at [87, 193] on b "Payments" at bounding box center [86, 192] width 55 height 12
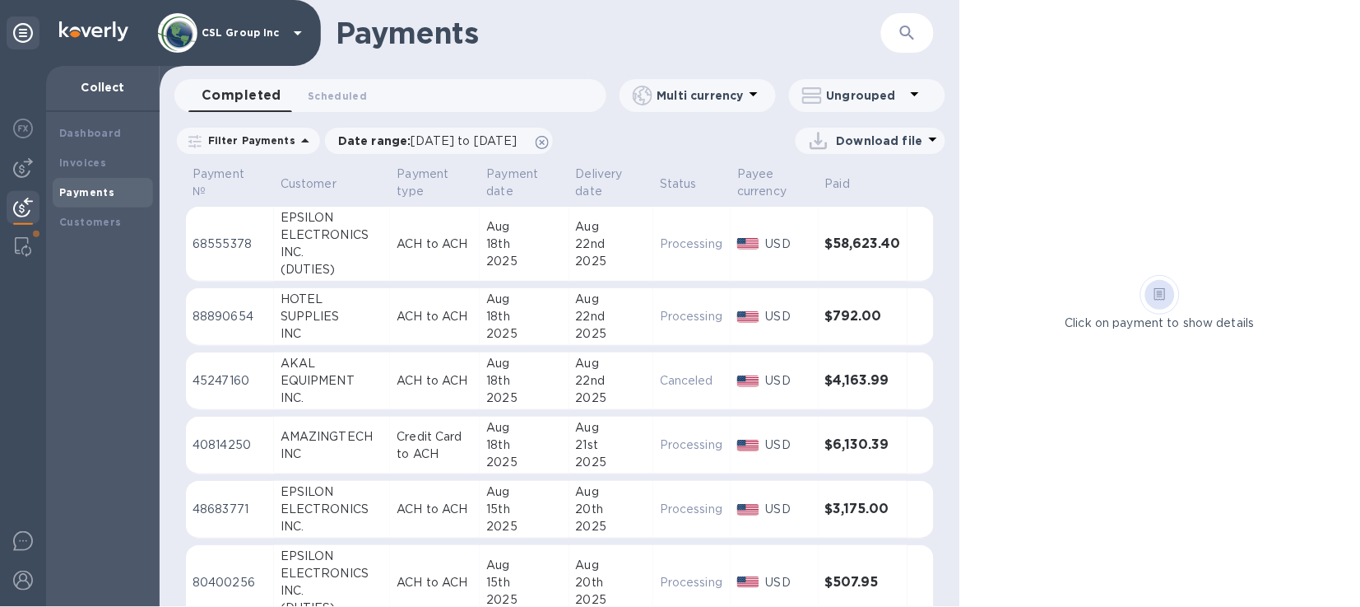
scroll to position [102, 0]
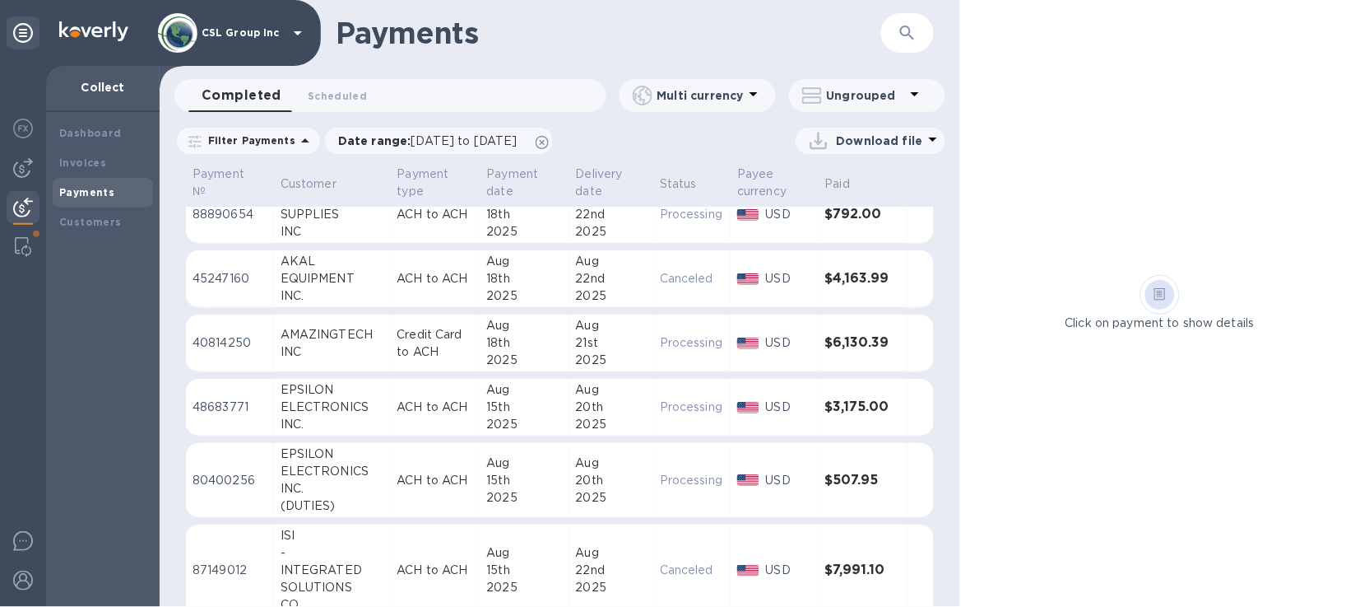
drag, startPoint x: 366, startPoint y: 340, endPoint x: 758, endPoint y: 146, distance: 437.2
click at [758, 146] on div "Download file" at bounding box center [753, 141] width 383 height 26
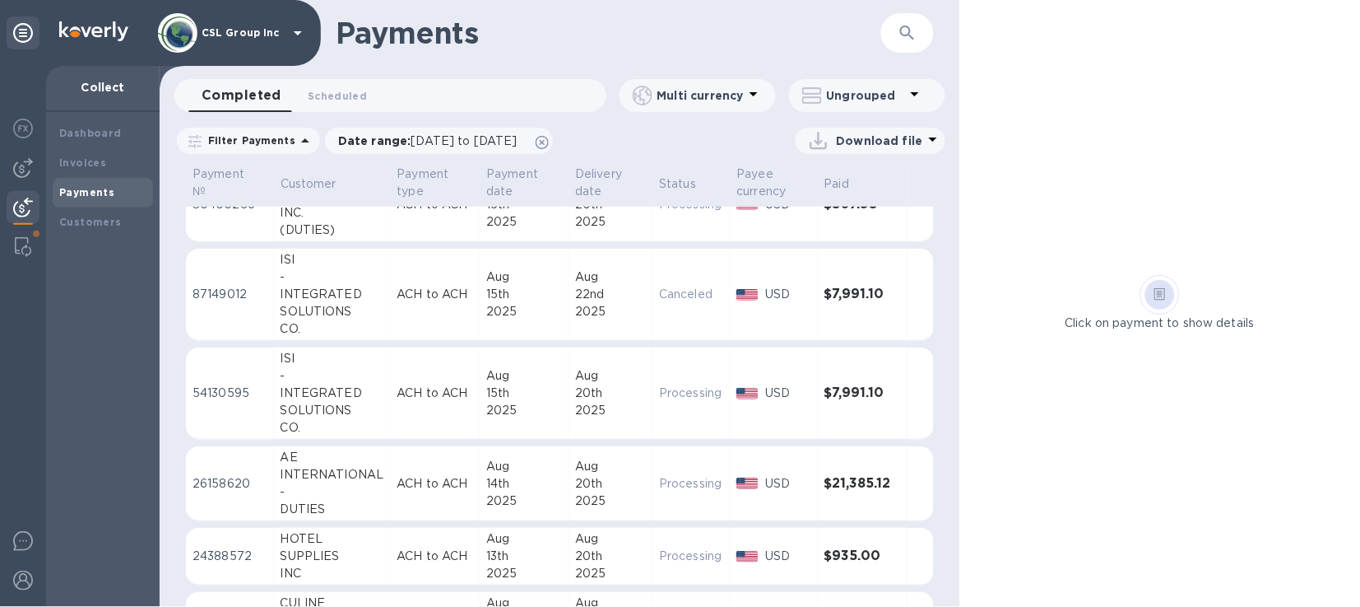
scroll to position [0, 0]
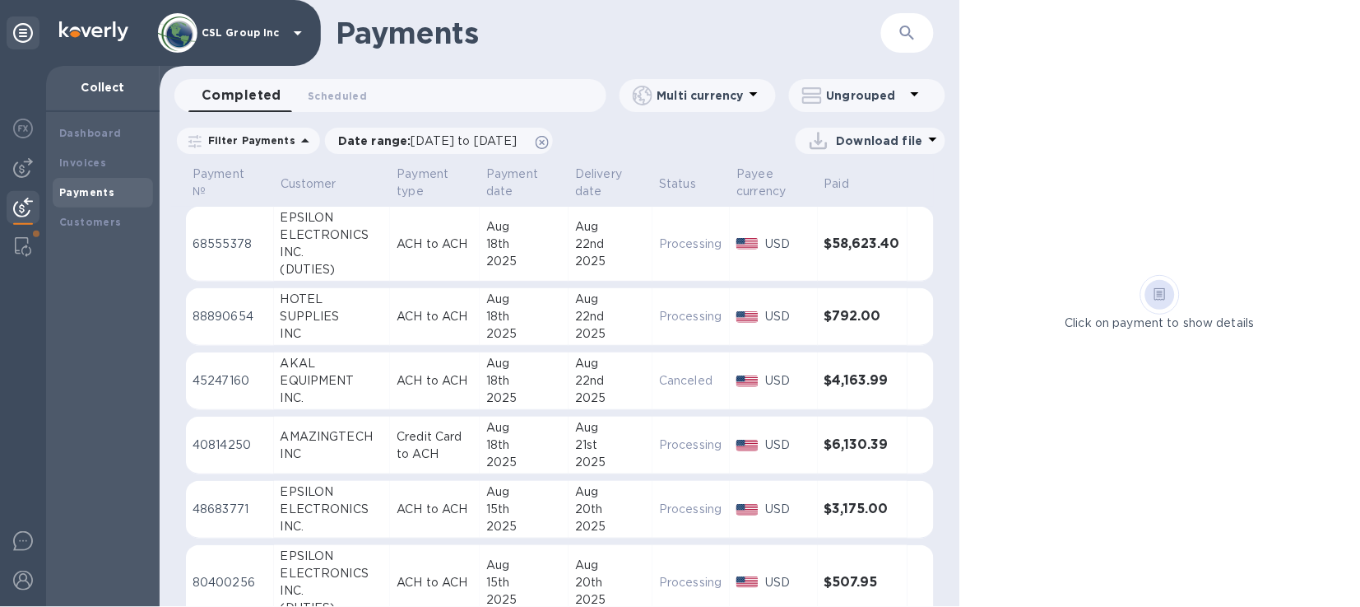
click at [990, 185] on div "Click on payment to show details" at bounding box center [1160, 303] width 400 height 607
click at [1092, 131] on div "Click on payment to show details" at bounding box center [1160, 303] width 400 height 607
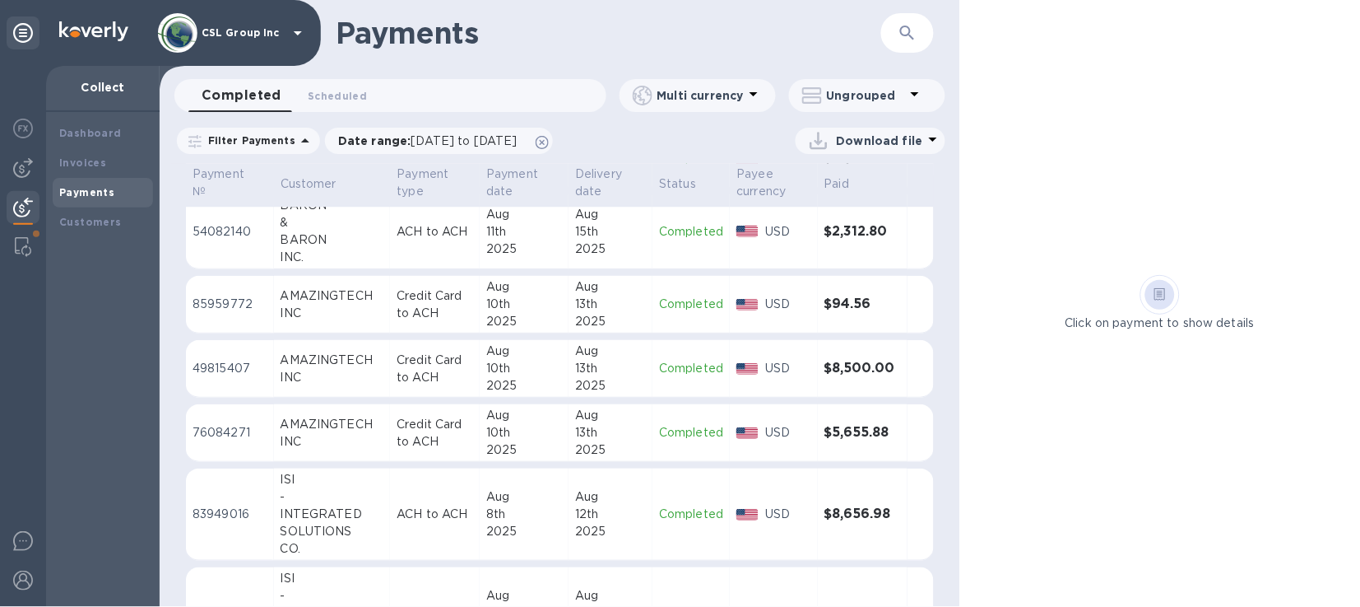
scroll to position [1439, 0]
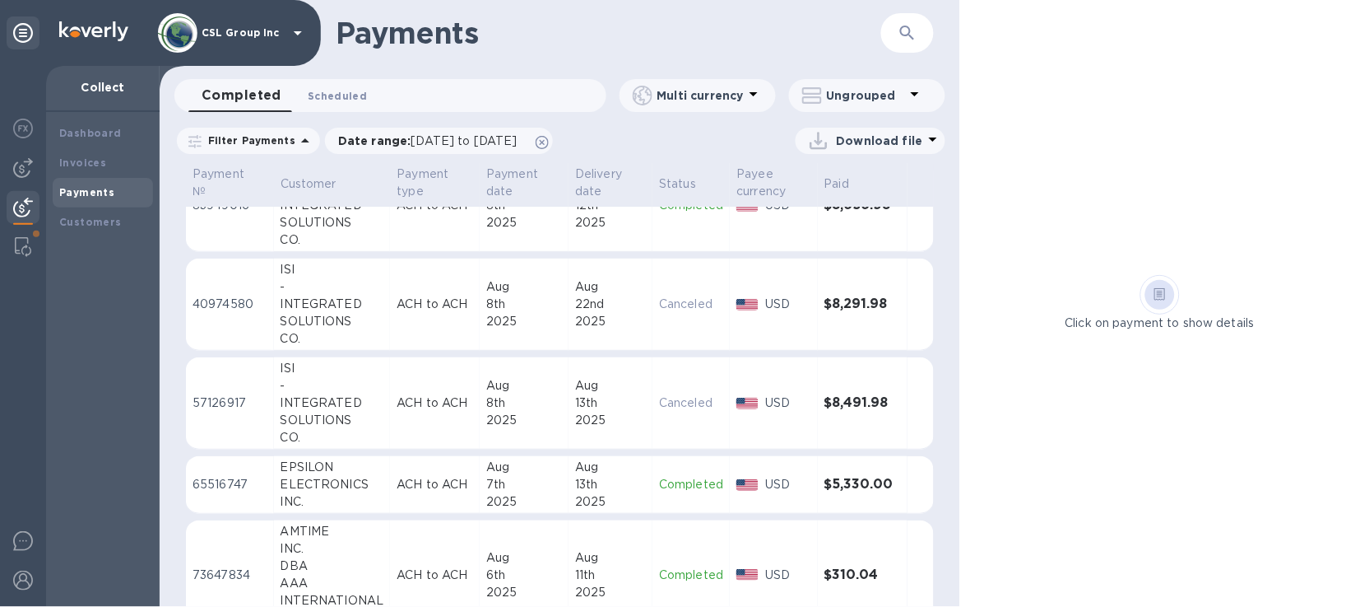
click at [358, 87] on span "Scheduled 0" at bounding box center [337, 95] width 59 height 17
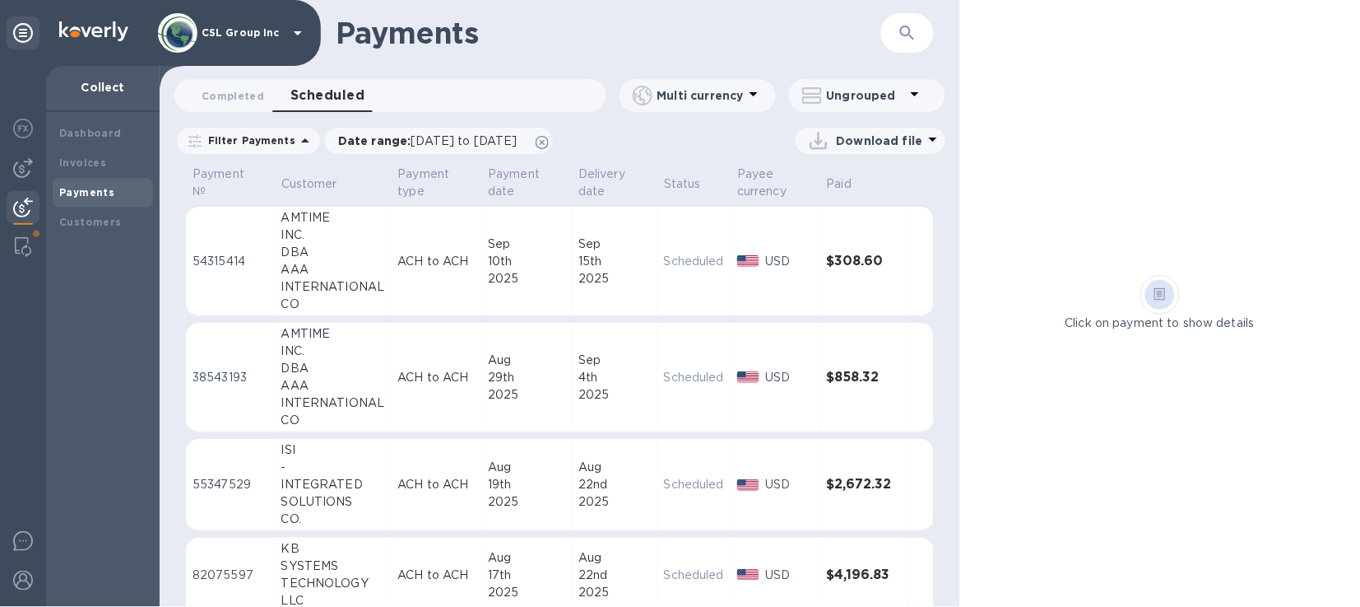
scroll to position [100, 0]
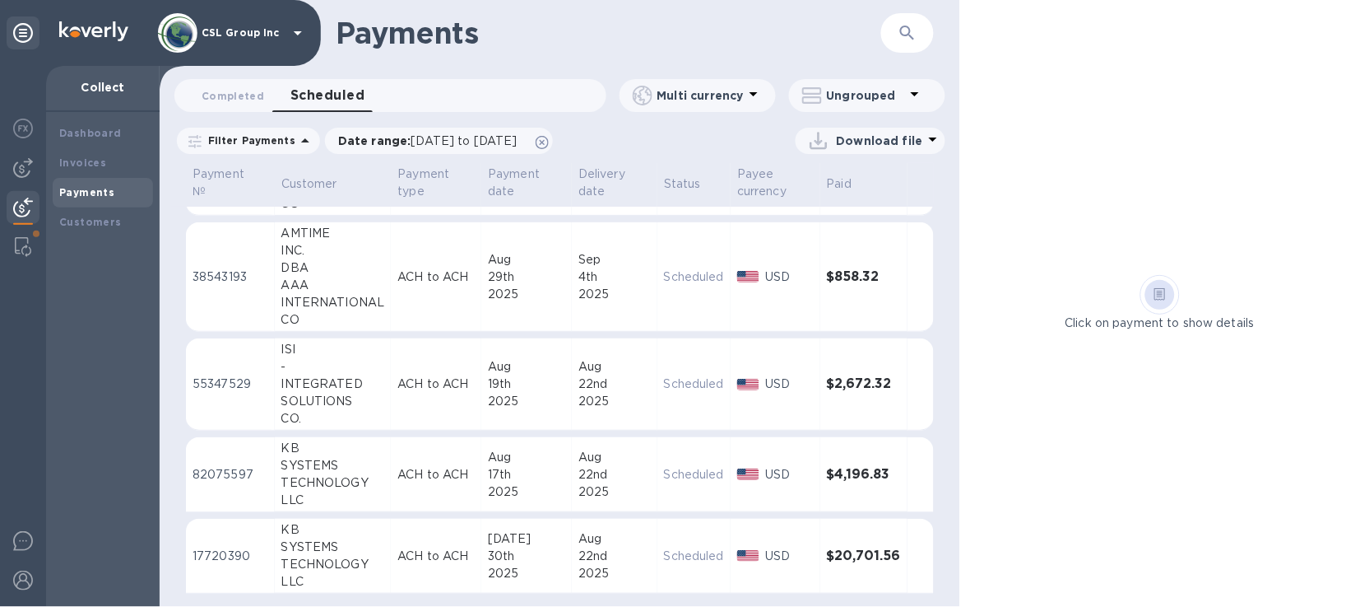
click at [351, 557] on div "TECHNOLOGY" at bounding box center [333, 563] width 104 height 17
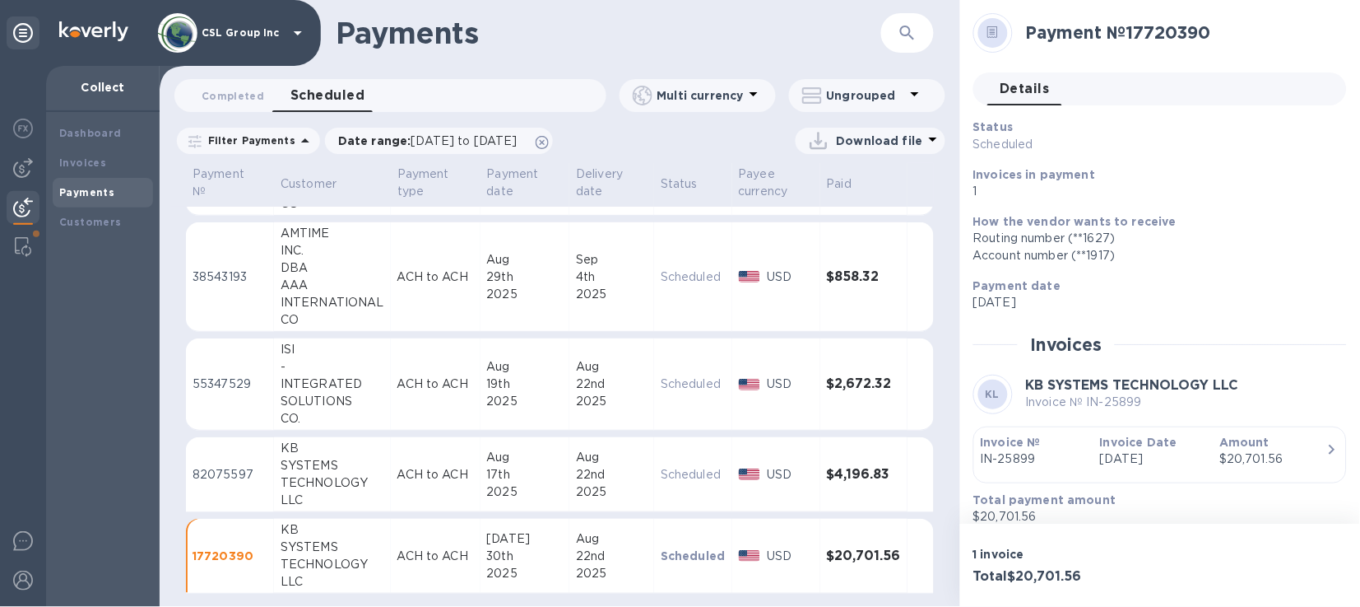
click at [987, 63] on div "Payment № 17720390" at bounding box center [1161, 42] width 374 height 59
